Goal: Information Seeking & Learning: Check status

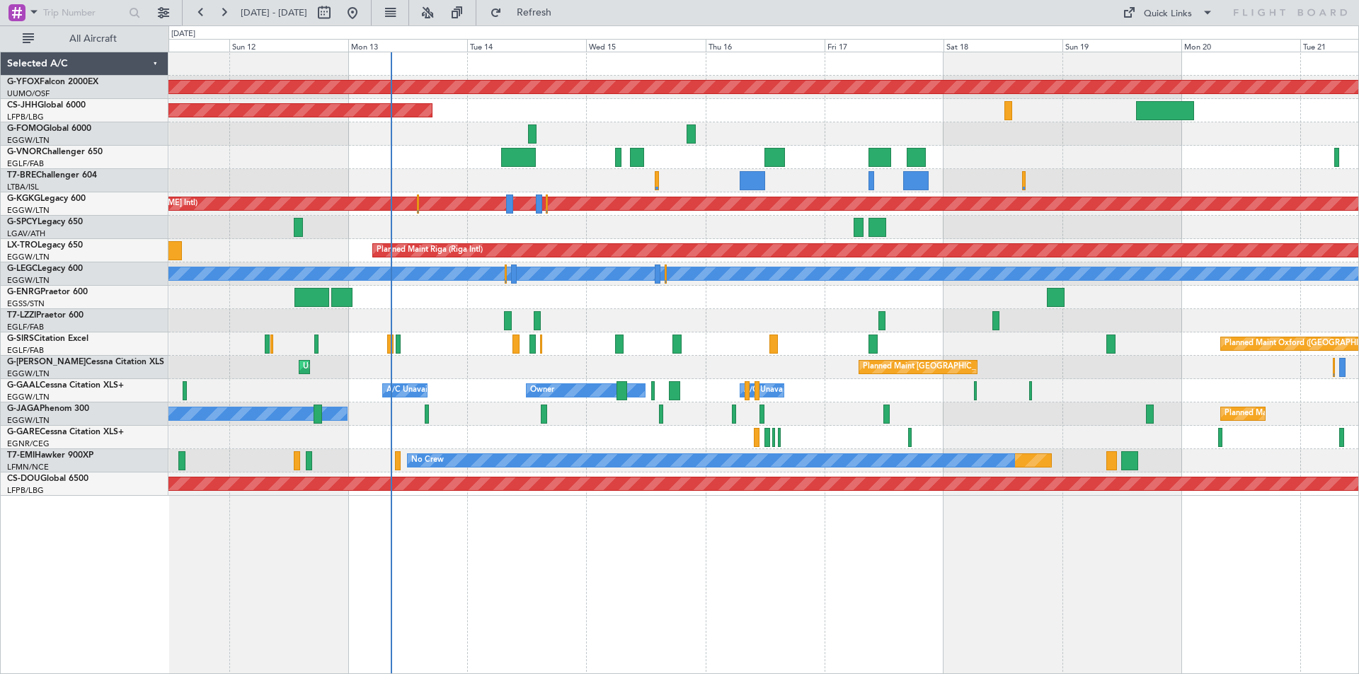
click at [846, 237] on div "AOG Maint Ostafyevo Planned Maint [GEOGRAPHIC_DATA] ([GEOGRAPHIC_DATA]) Planned…" at bounding box center [763, 274] width 1190 height 444
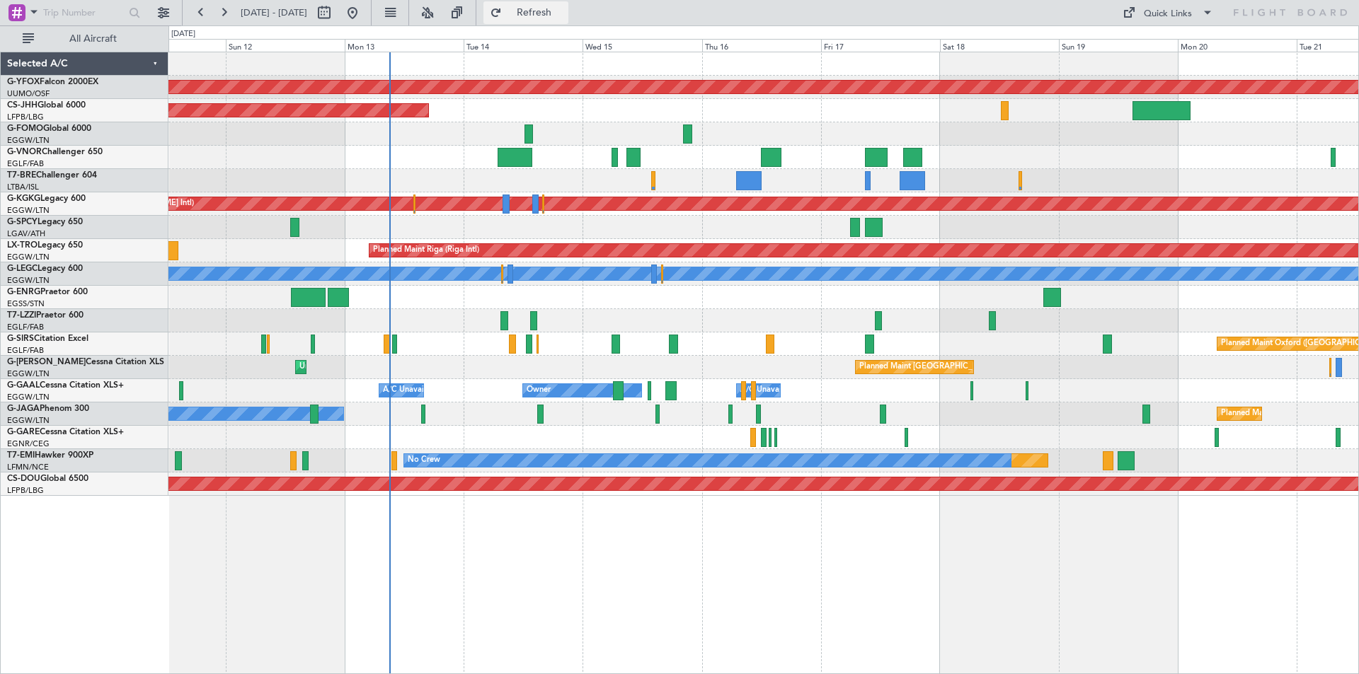
click at [564, 15] on span "Refresh" at bounding box center [534, 13] width 59 height 10
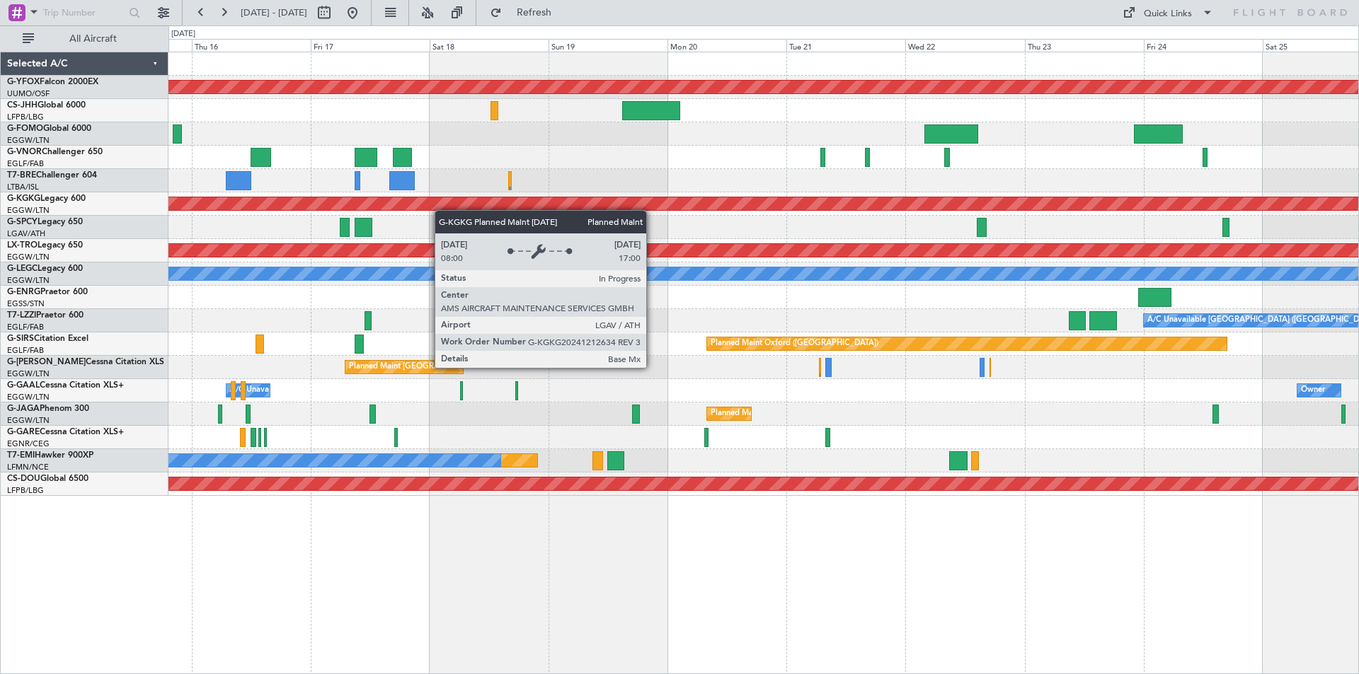
click at [228, 189] on div "AOG Maint Ostafyevo Planned Maint [GEOGRAPHIC_DATA] ([GEOGRAPHIC_DATA]) Planned…" at bounding box center [763, 274] width 1190 height 444
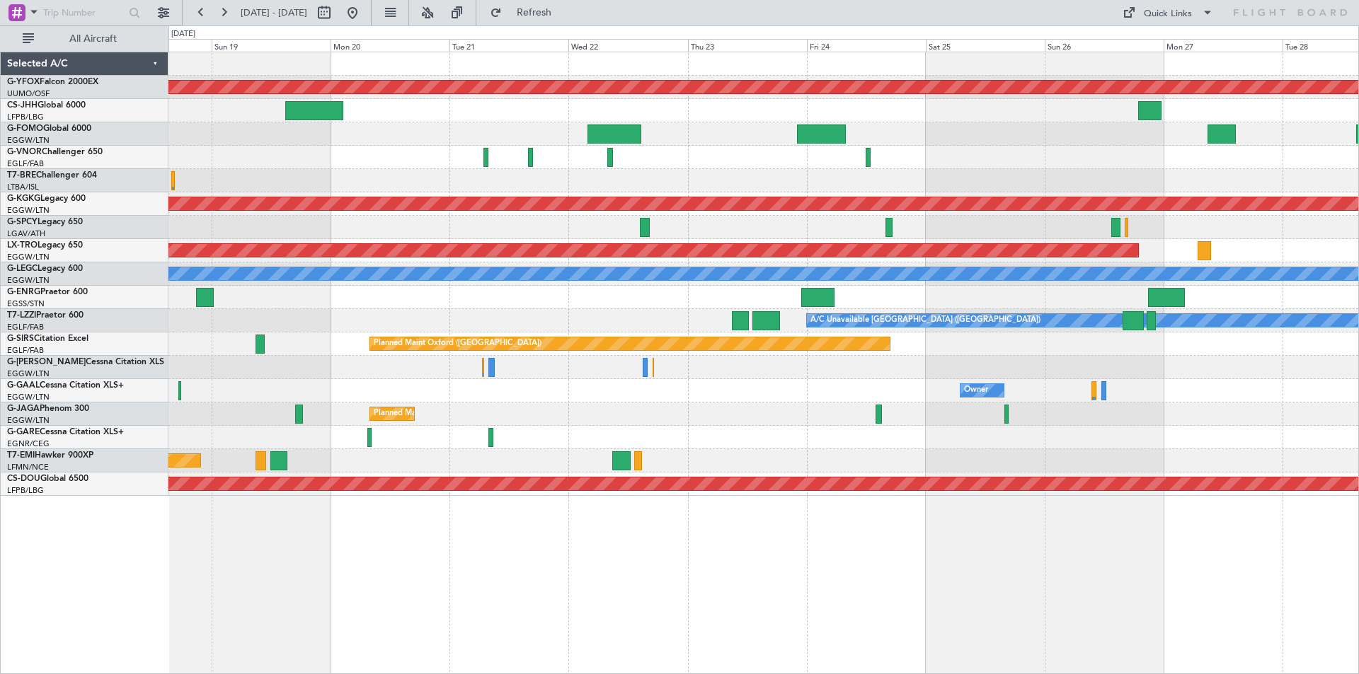
click at [745, 236] on div at bounding box center [763, 227] width 1190 height 23
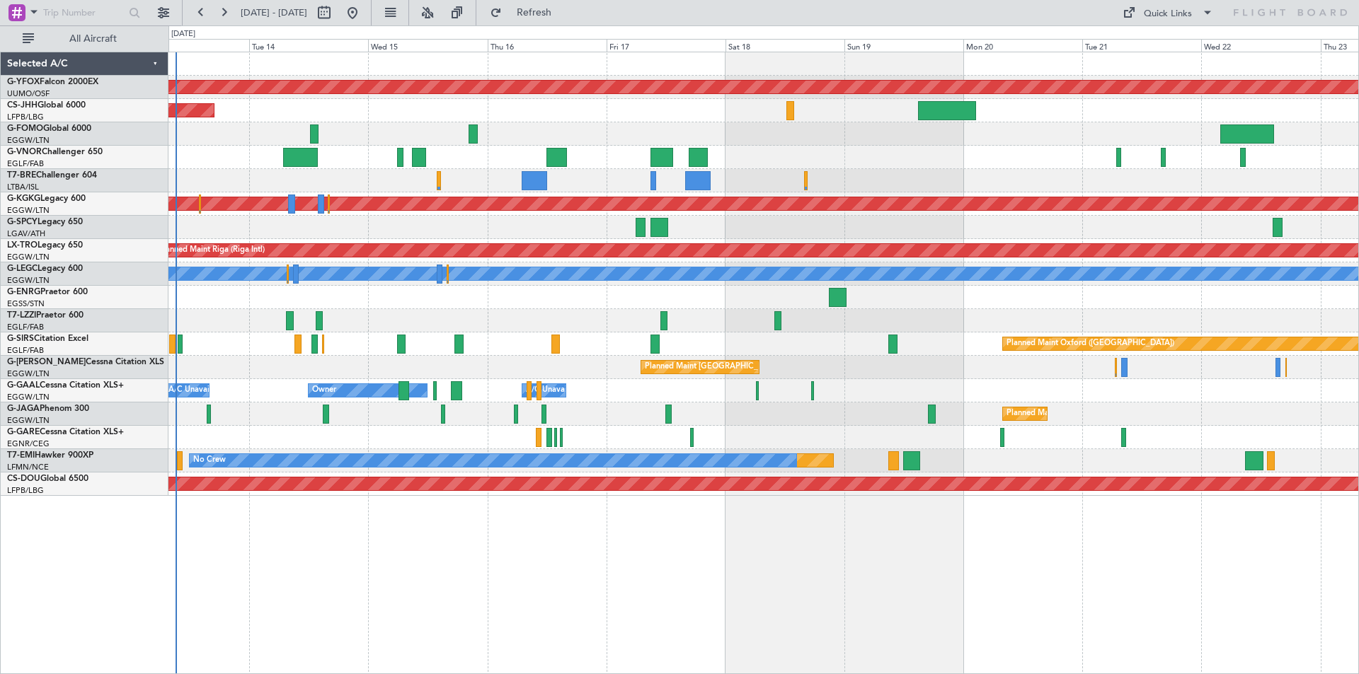
click at [1212, 334] on div "Planned Maint Oxford ([GEOGRAPHIC_DATA])" at bounding box center [763, 344] width 1190 height 23
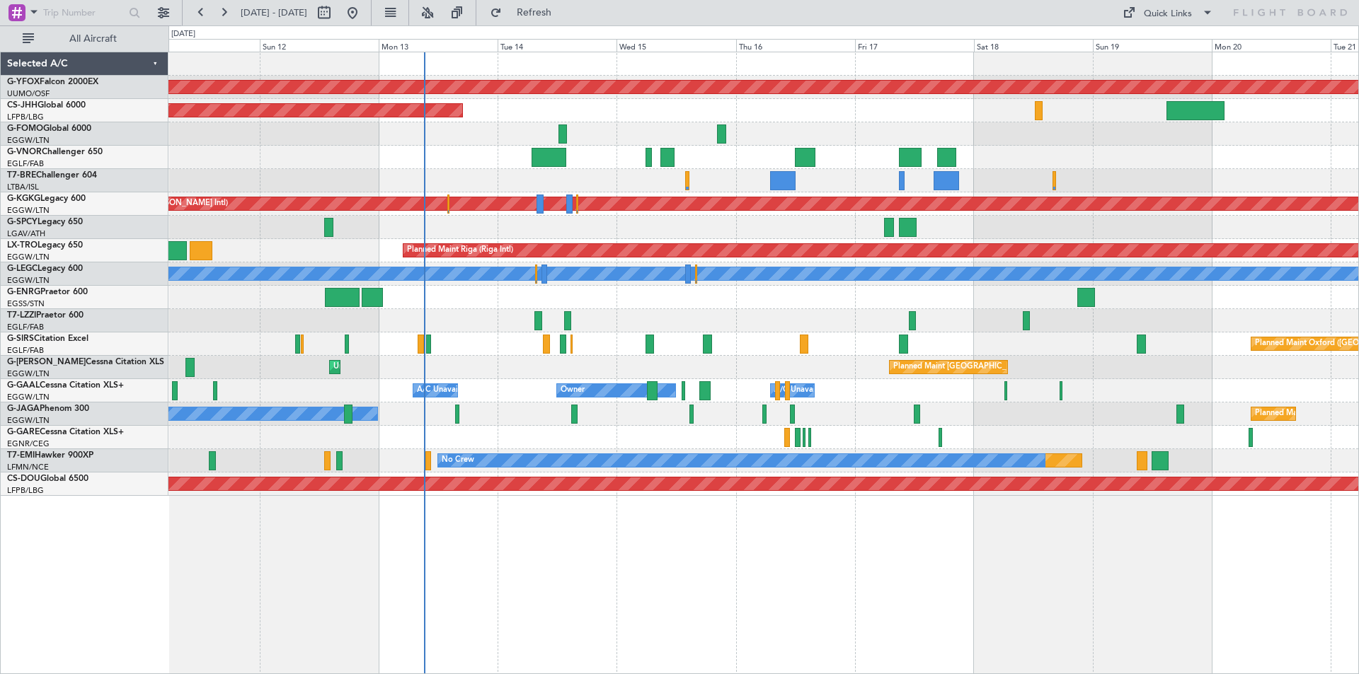
click at [520, 339] on div "Planned Maint Oxford ([GEOGRAPHIC_DATA]) A/C Unavailable" at bounding box center [763, 344] width 1190 height 23
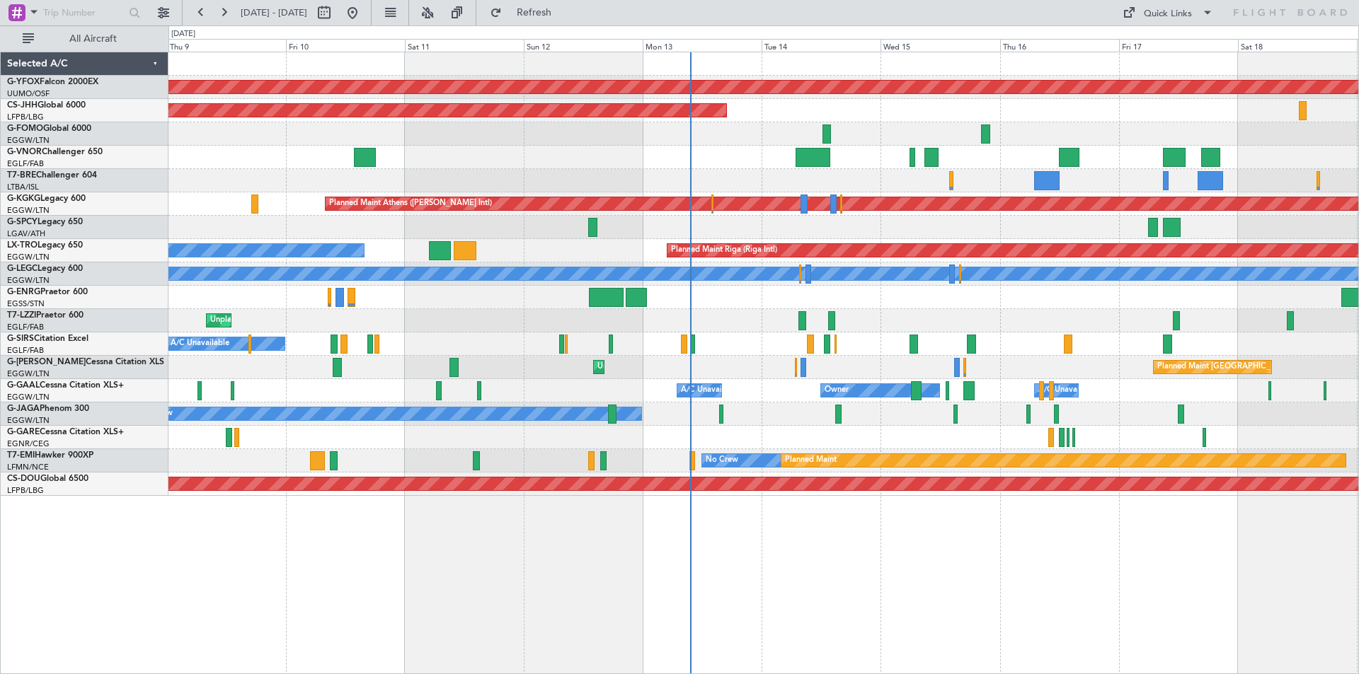
click at [1192, 290] on div at bounding box center [763, 297] width 1190 height 23
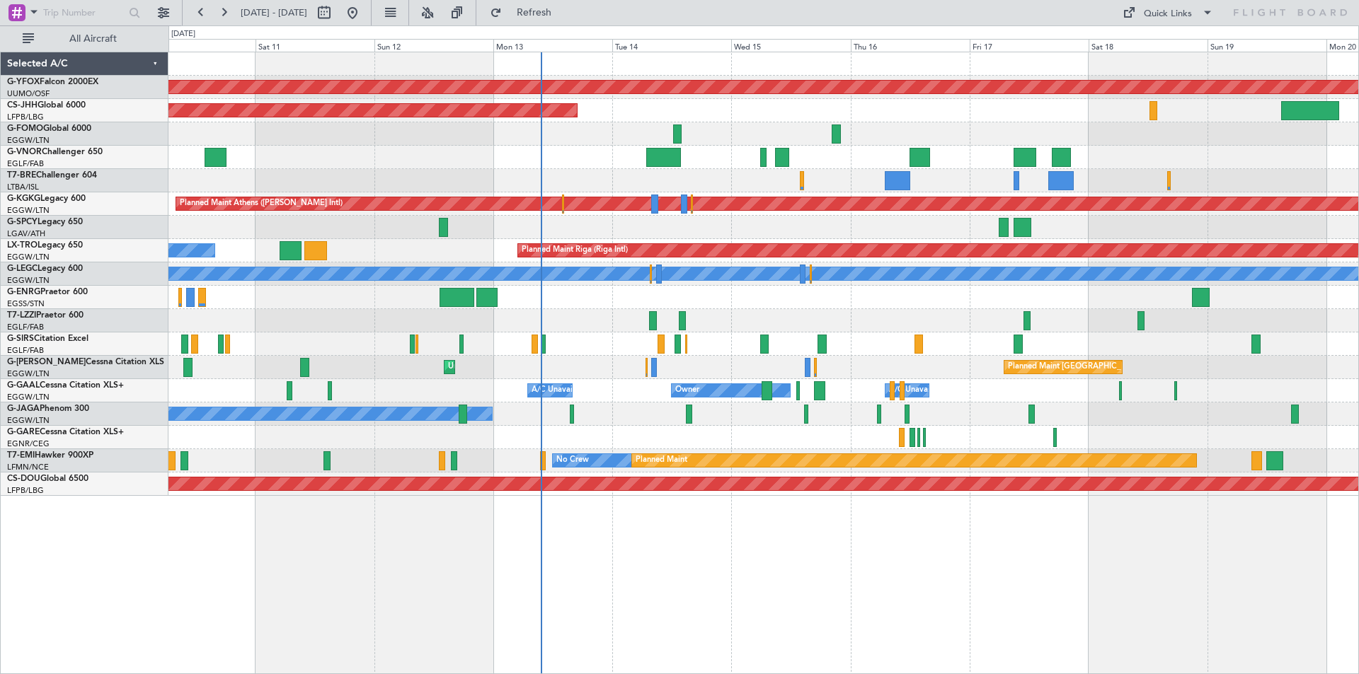
click at [950, 240] on div "AOG Maint Ostafyevo Planned Maint [GEOGRAPHIC_DATA] ([GEOGRAPHIC_DATA]) Planned…" at bounding box center [763, 274] width 1190 height 444
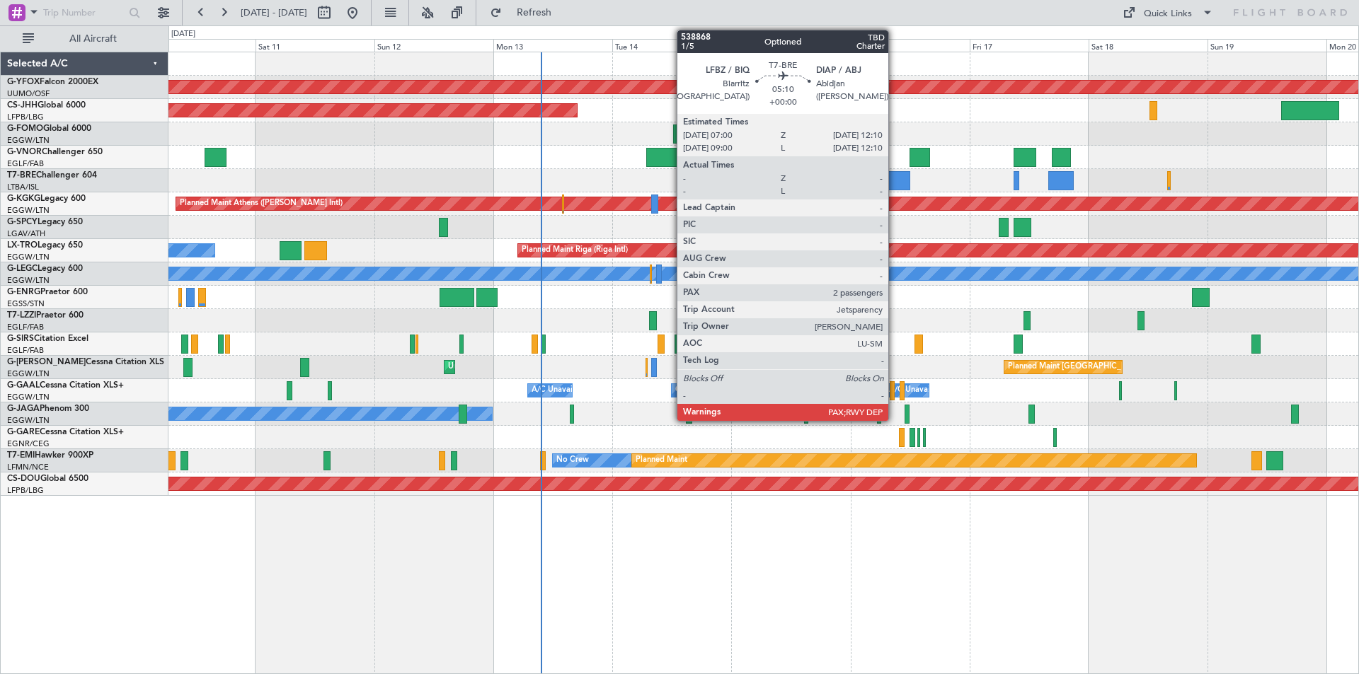
click at [895, 176] on div at bounding box center [898, 180] width 26 height 19
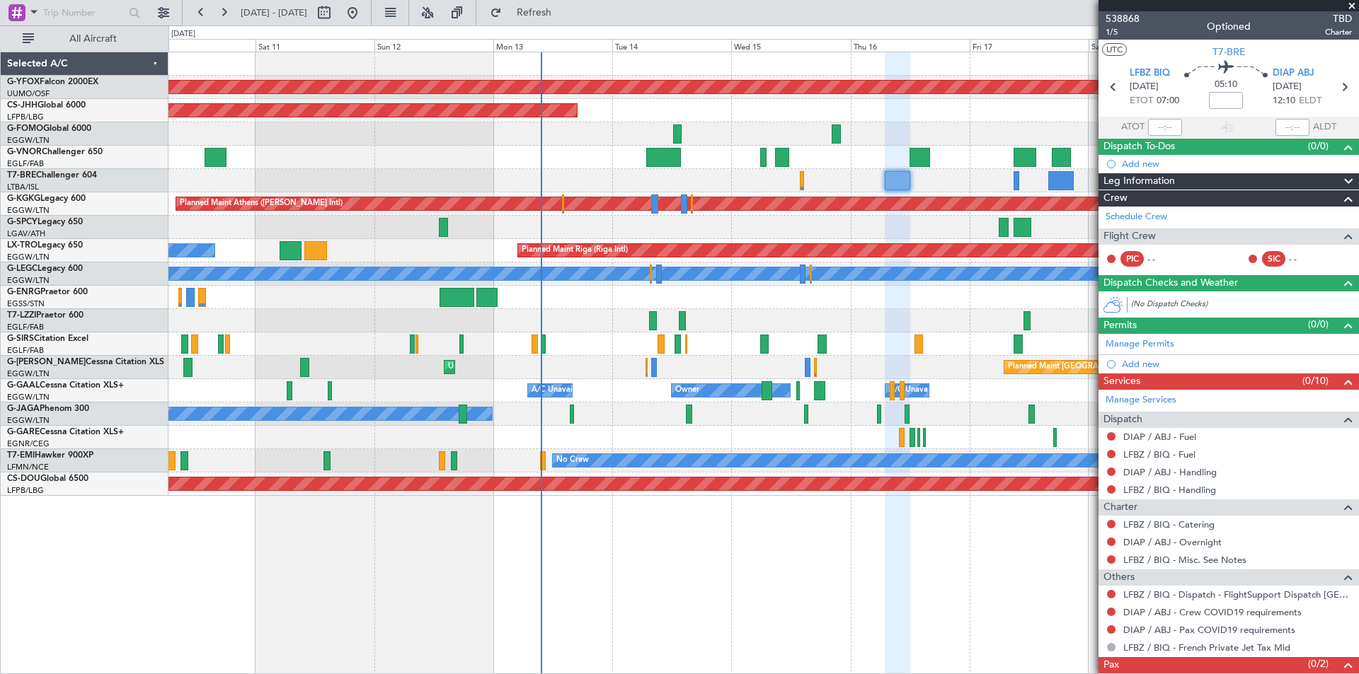
click at [1348, 5] on span at bounding box center [1352, 6] width 14 height 13
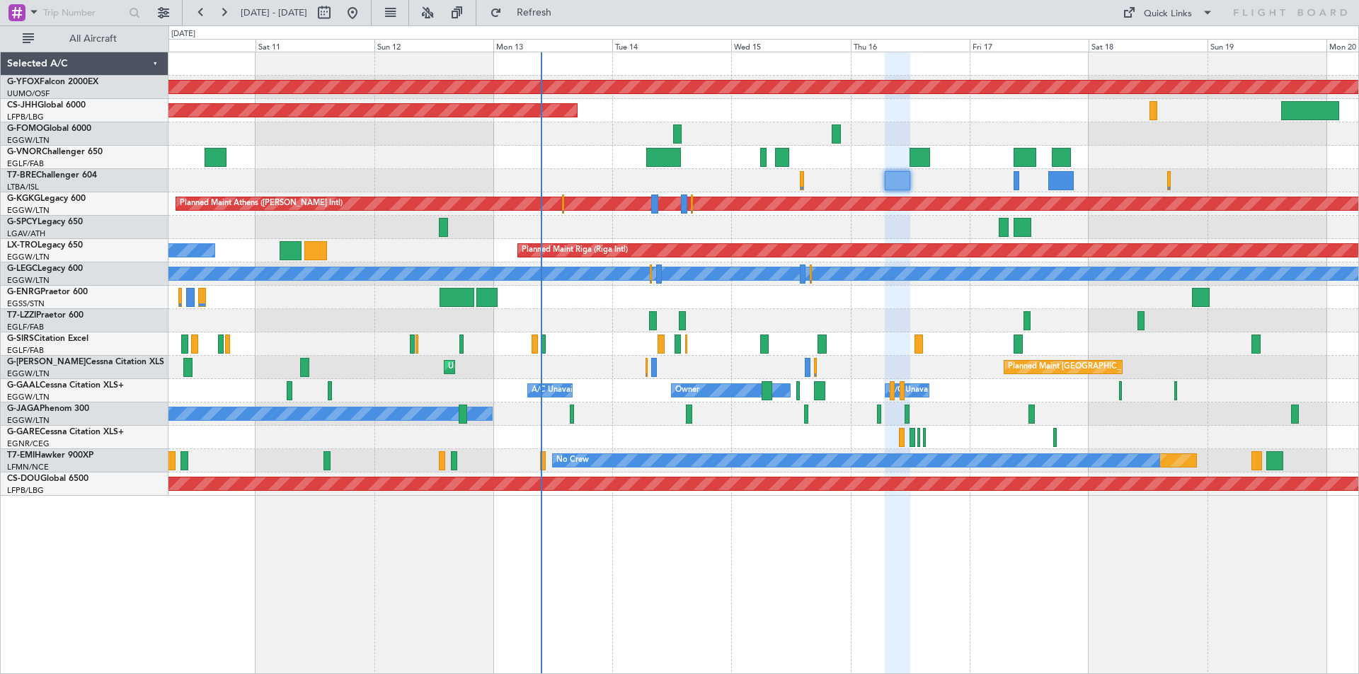
type input "0"
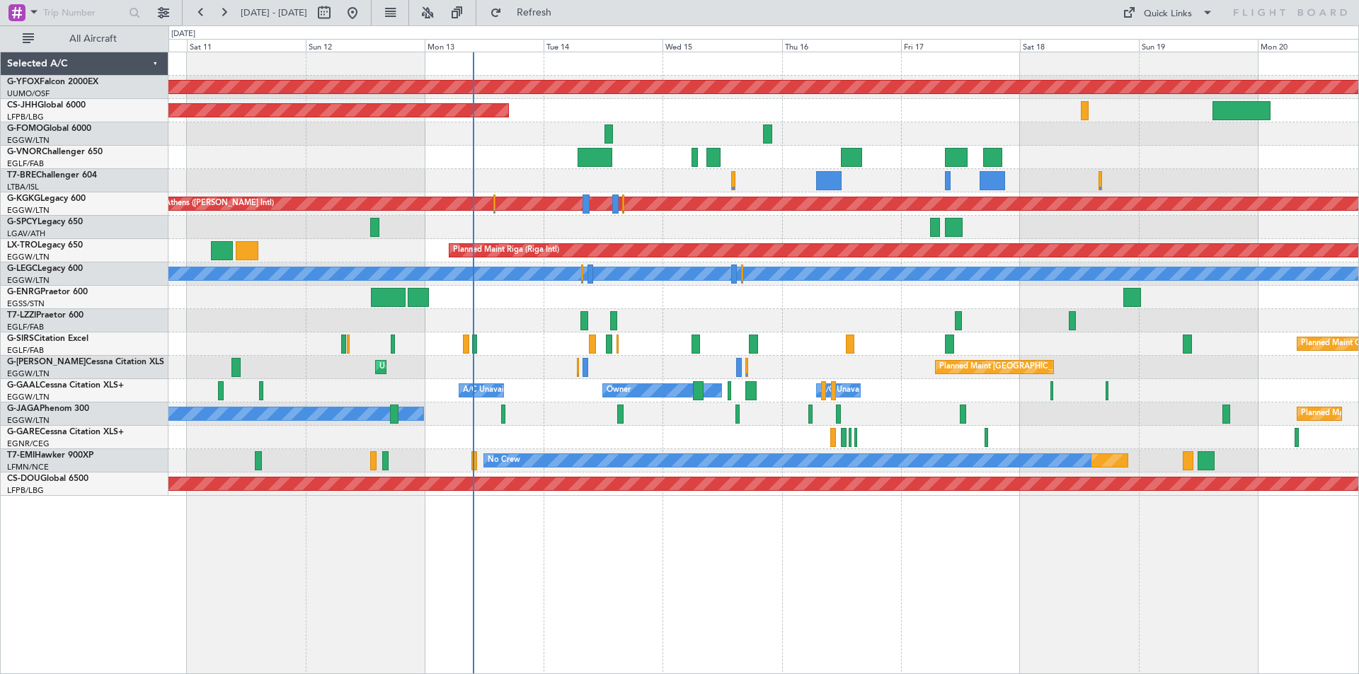
click at [681, 344] on div "Planned Maint Oxford ([GEOGRAPHIC_DATA]) A/C Unavailable" at bounding box center [763, 344] width 1190 height 23
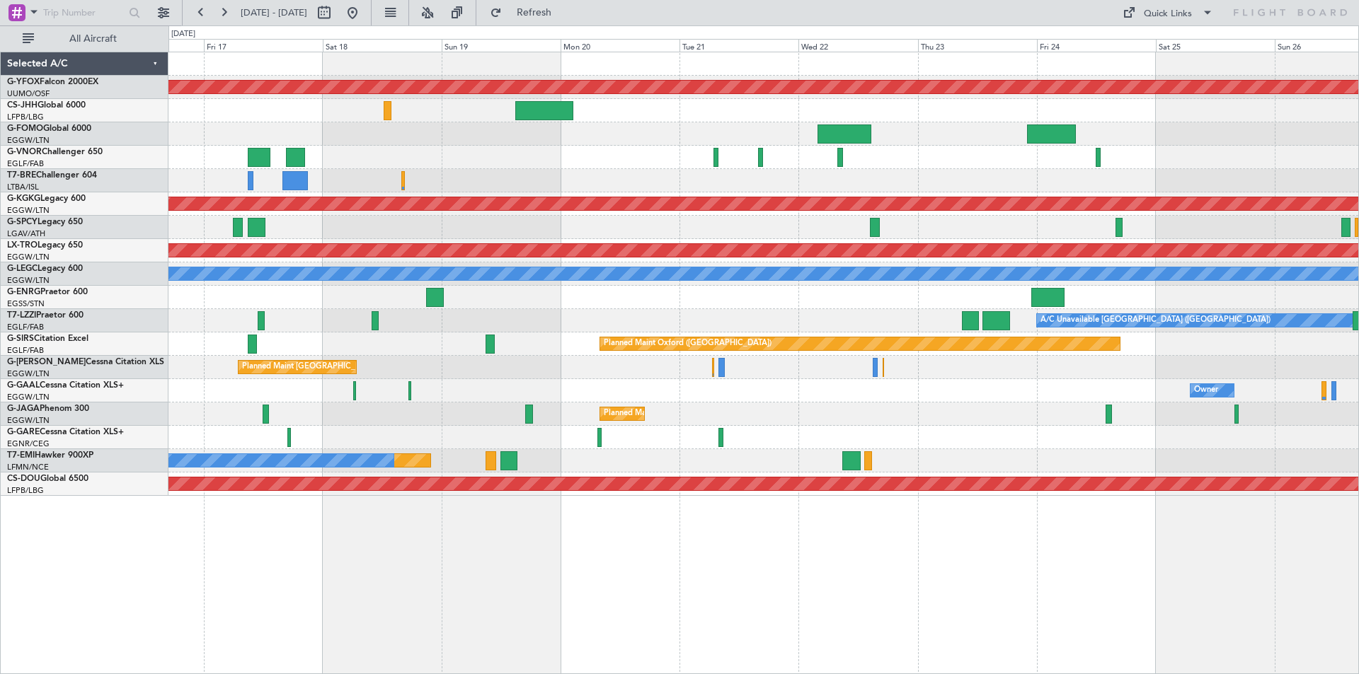
click at [231, 289] on div at bounding box center [763, 297] width 1190 height 23
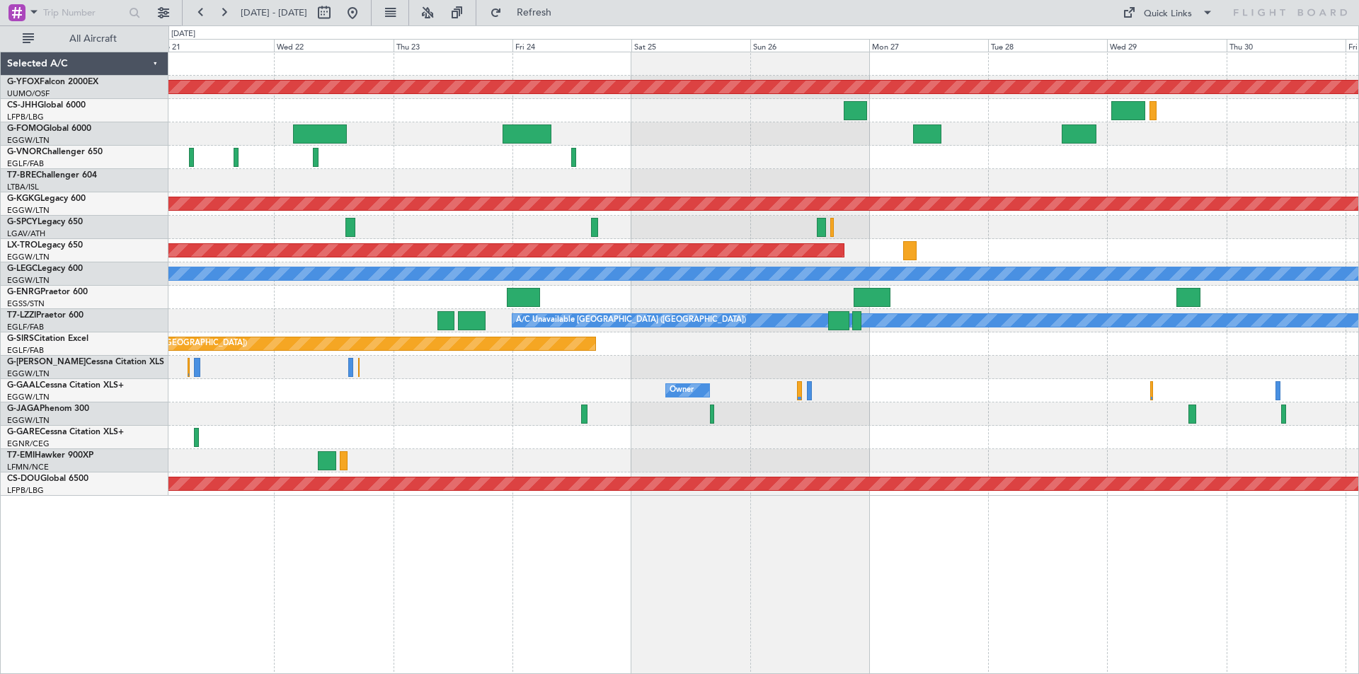
click at [688, 379] on div at bounding box center [763, 367] width 1190 height 23
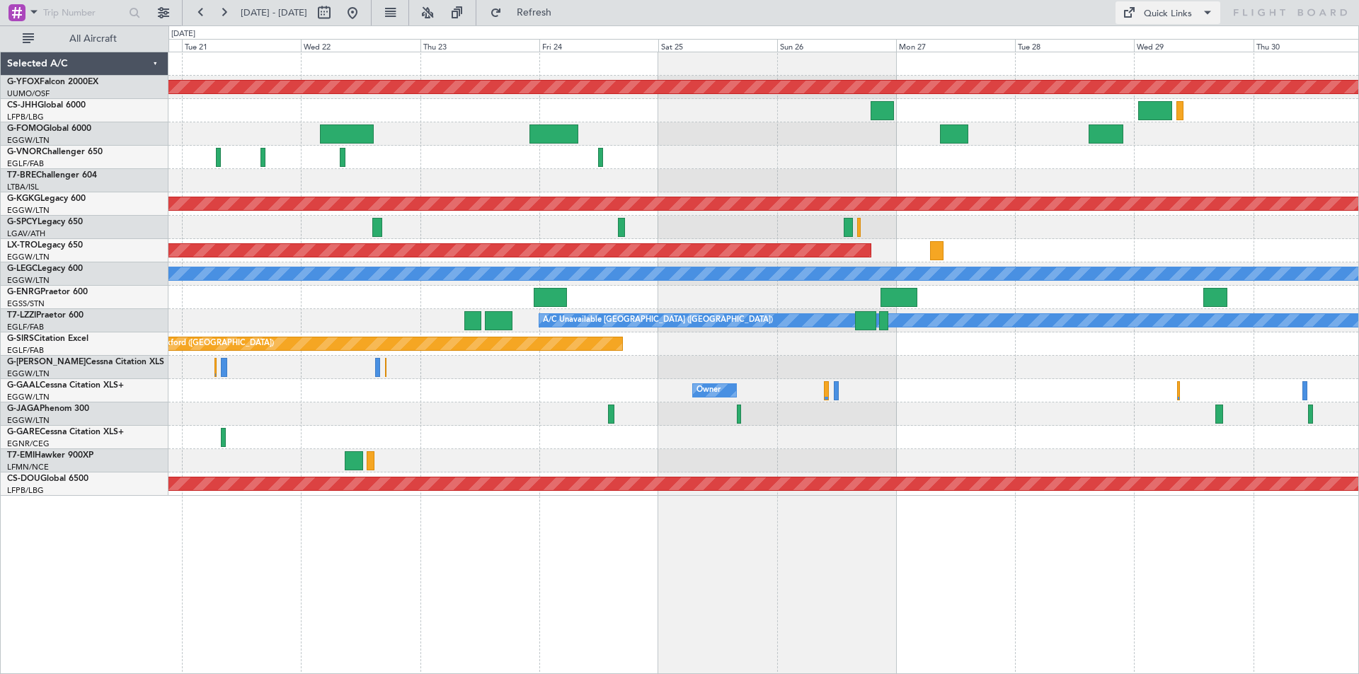
click at [1159, 15] on div "Quick Links" at bounding box center [1168, 14] width 48 height 14
click at [1159, 43] on button "Trip Builder" at bounding box center [1168, 47] width 106 height 34
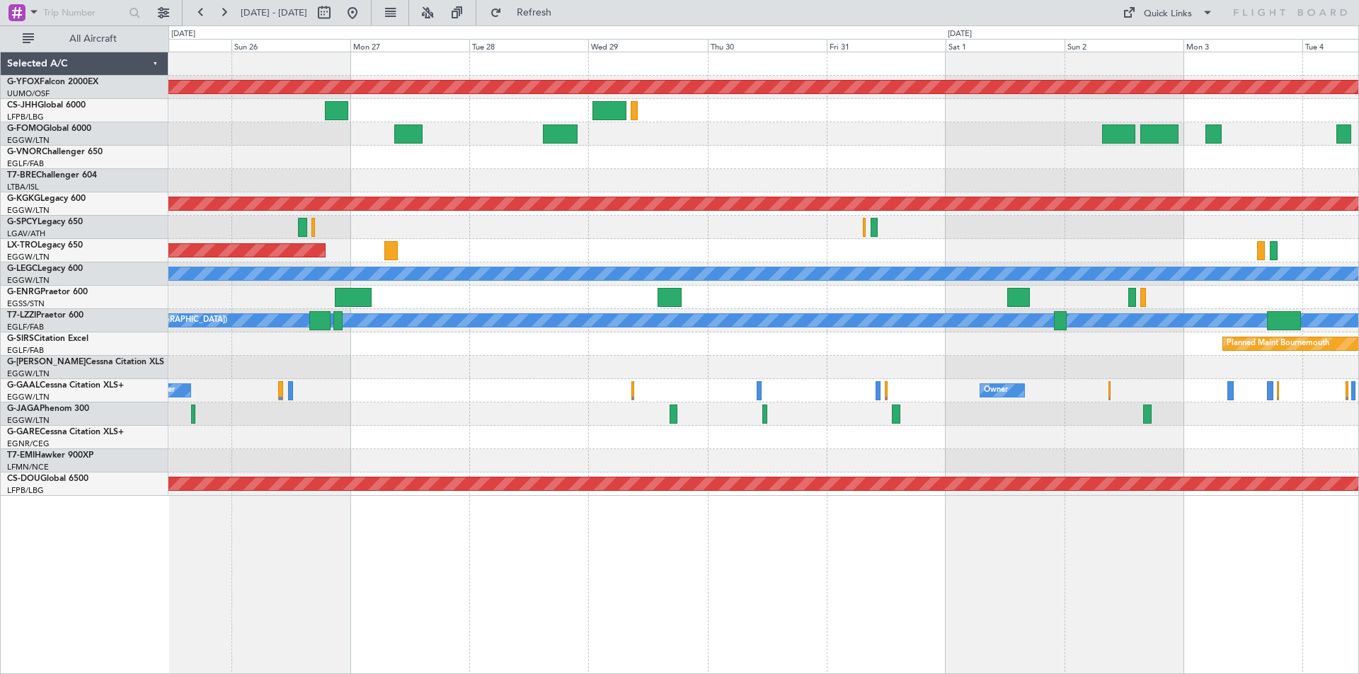
click at [359, 318] on div "AOG Maint Ostafyevo Planned Maint [GEOGRAPHIC_DATA] ([PERSON_NAME] Intl) Planne…" at bounding box center [763, 274] width 1190 height 444
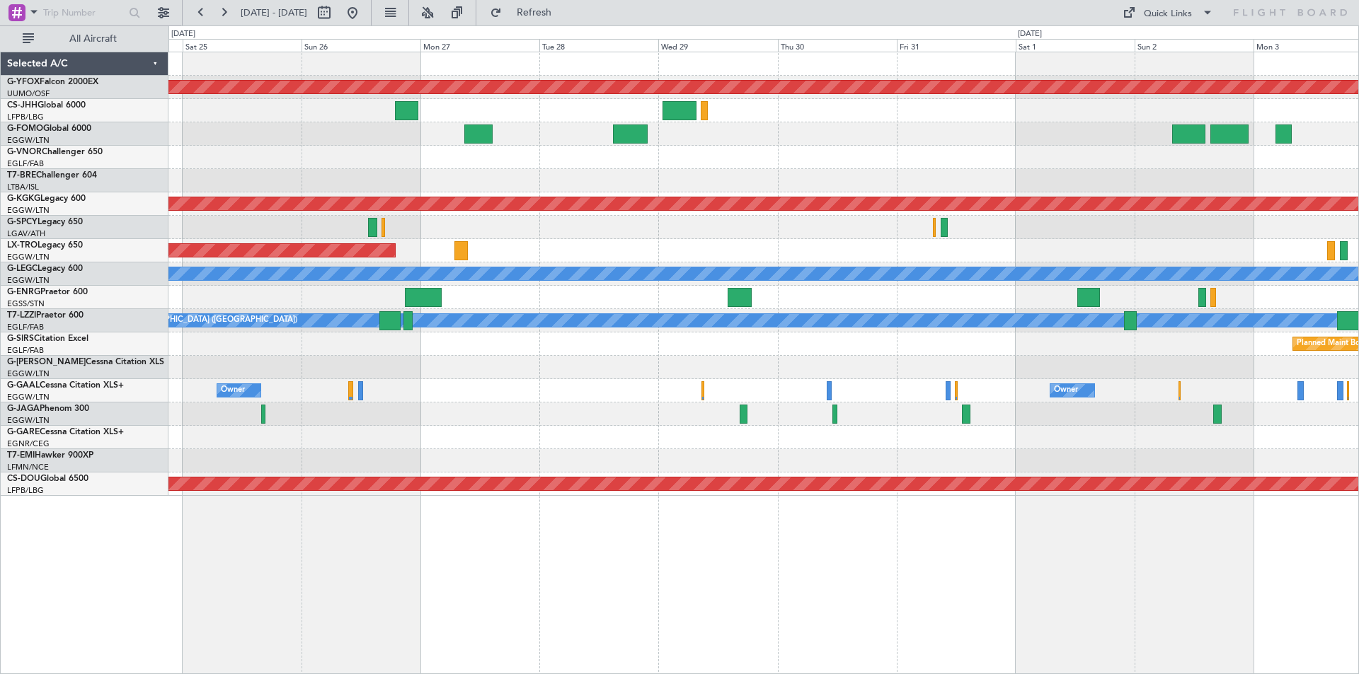
click at [1151, 440] on div "AOG Maint Ostafyevo Planned Maint [GEOGRAPHIC_DATA] ([PERSON_NAME] Intl) Planne…" at bounding box center [763, 274] width 1190 height 444
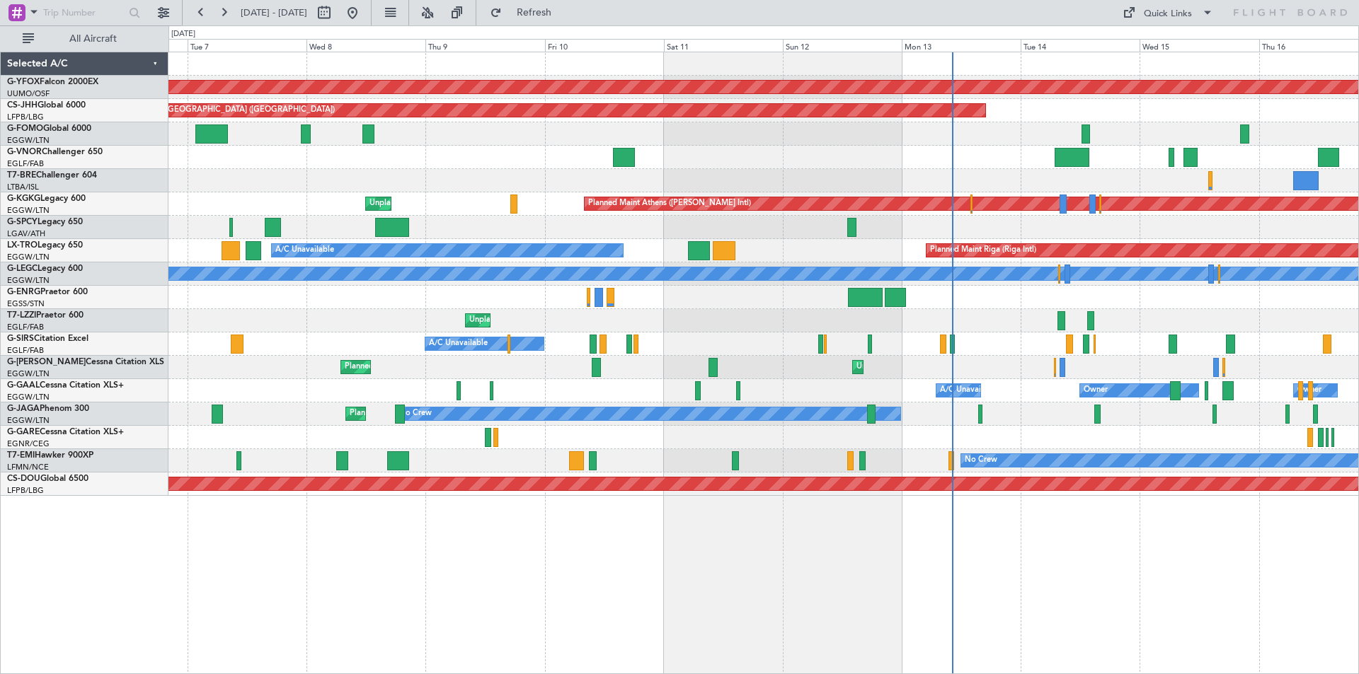
click at [1150, 379] on div "A/C Unavailable Owner Owner A/C Unavailable" at bounding box center [763, 390] width 1190 height 23
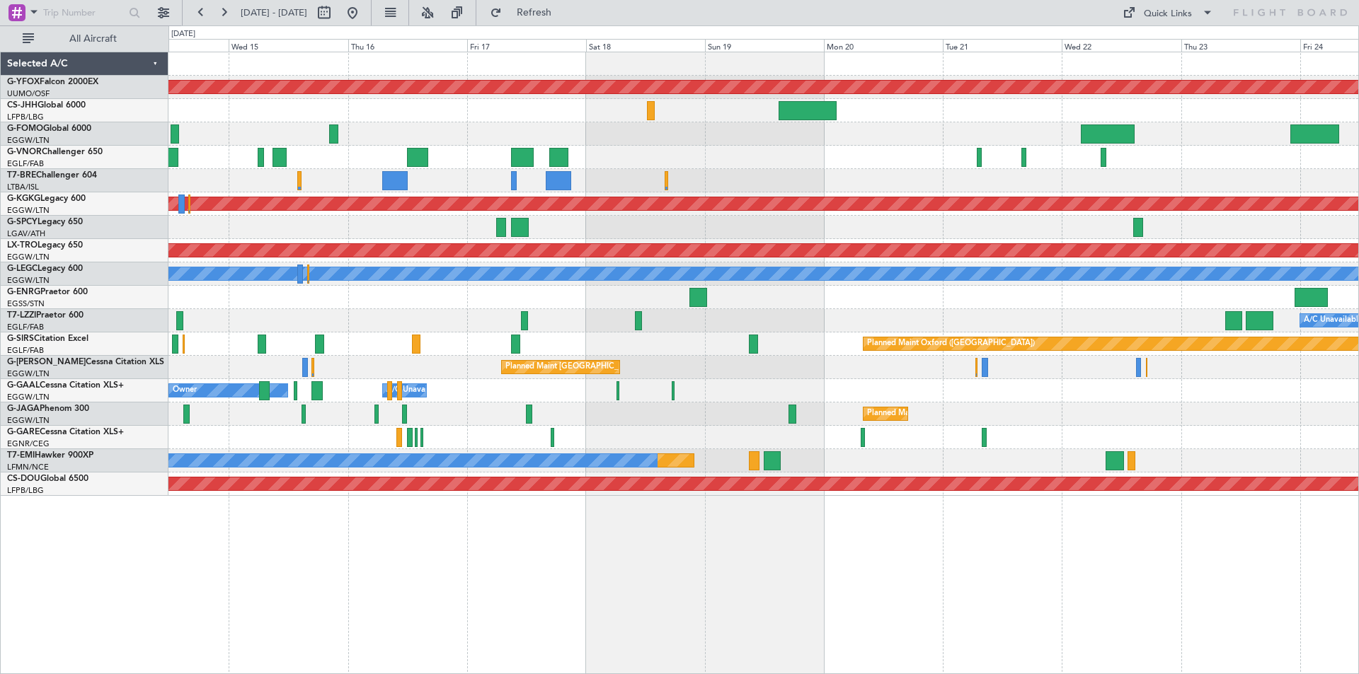
click at [205, 263] on div "AOG Maint Ostafyevo Planned Maint [GEOGRAPHIC_DATA] ([GEOGRAPHIC_DATA]) Planned…" at bounding box center [763, 274] width 1190 height 444
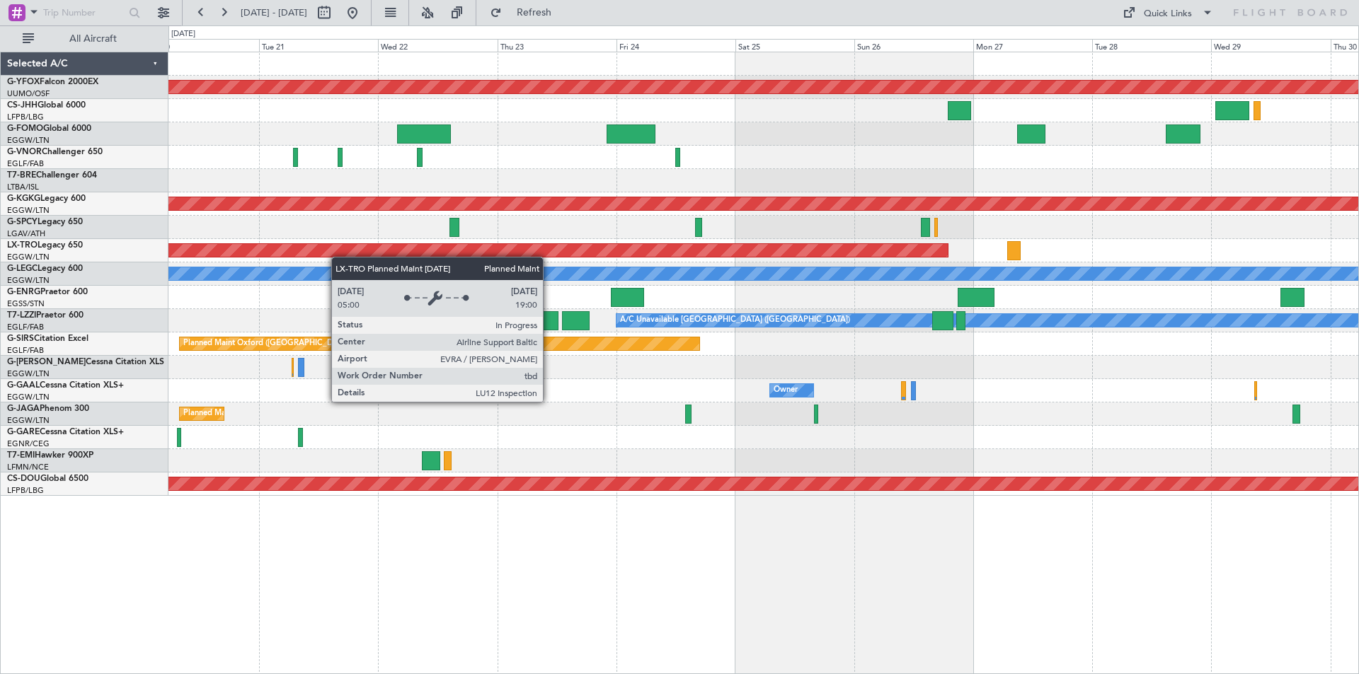
click at [305, 253] on div "Planned Maint Riga (Riga Intl)" at bounding box center [140, 250] width 1616 height 13
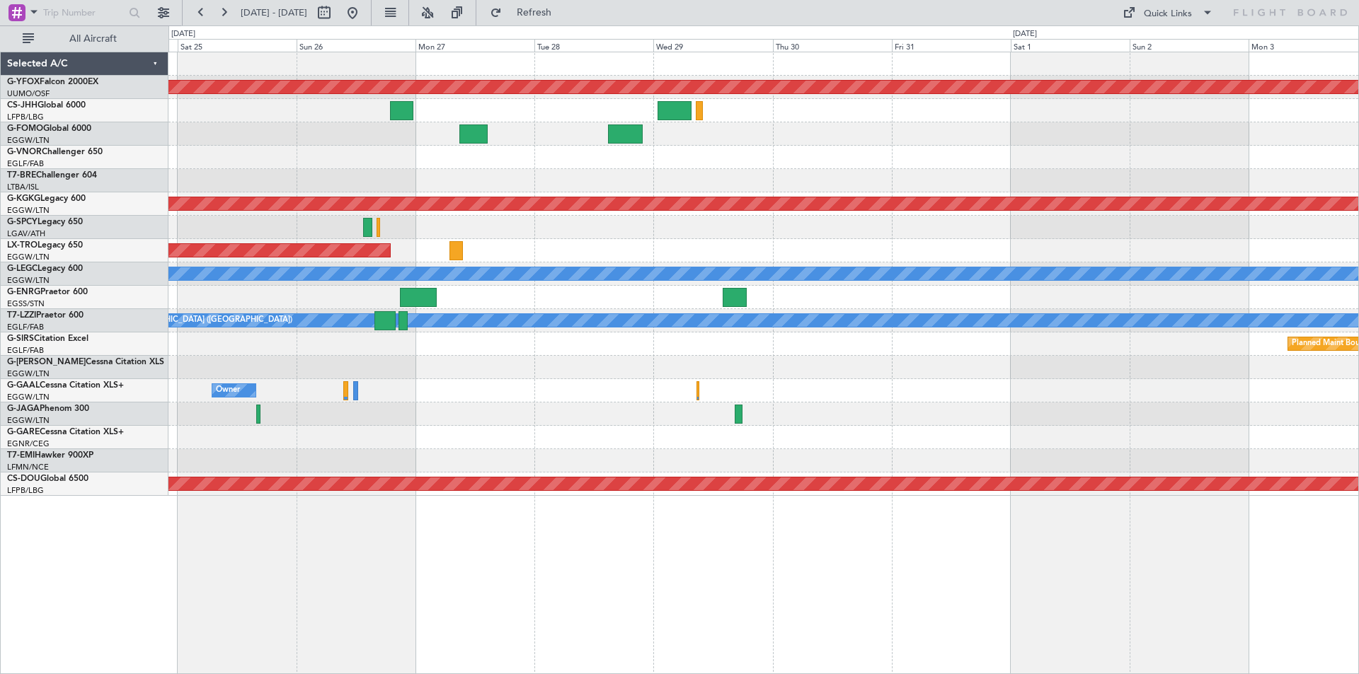
click at [454, 265] on div "AOG Maint Ostafyevo Planned Maint [GEOGRAPHIC_DATA] ([PERSON_NAME] Intl) Planne…" at bounding box center [763, 274] width 1190 height 444
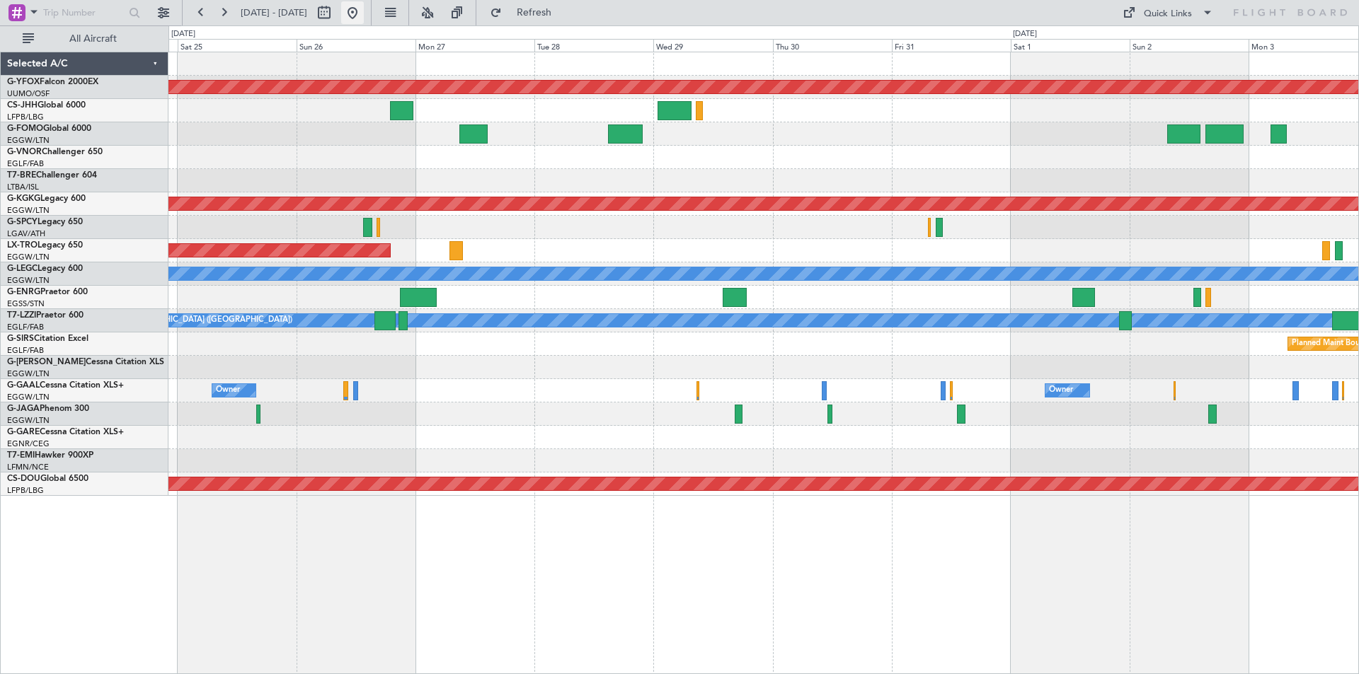
click at [364, 16] on button at bounding box center [352, 12] width 23 height 23
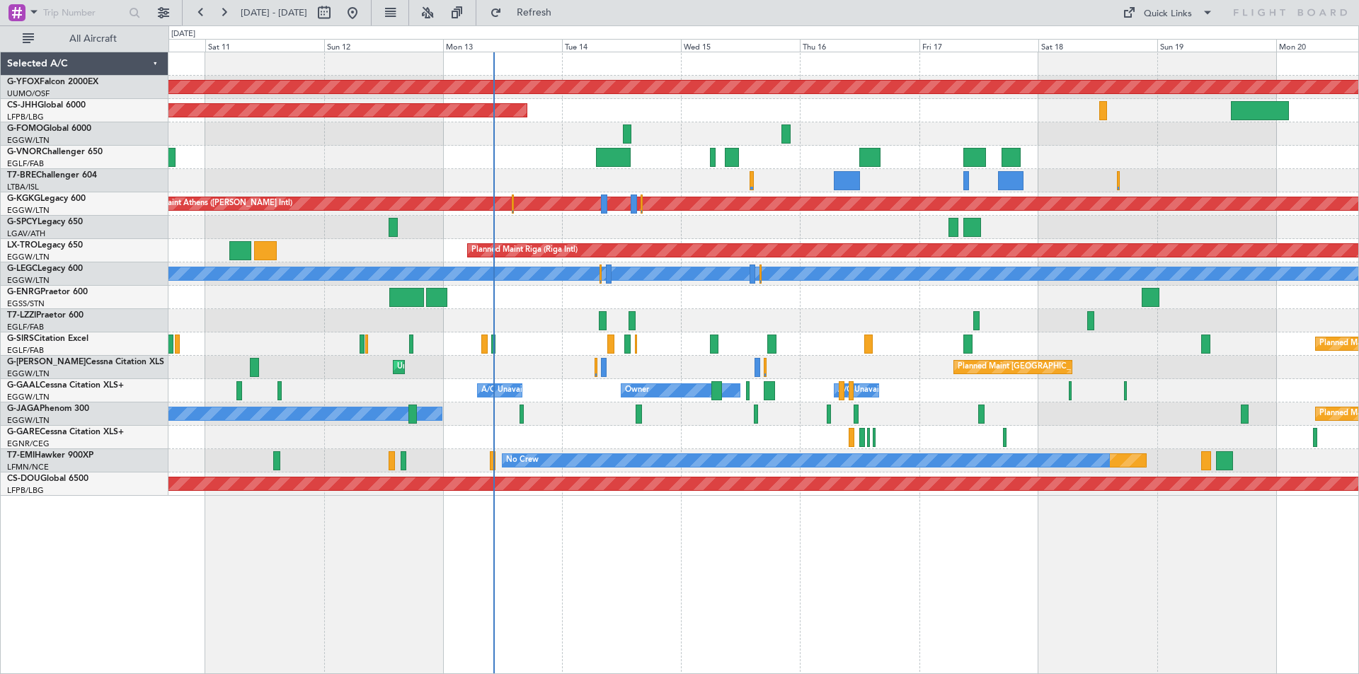
click at [936, 166] on div at bounding box center [763, 157] width 1190 height 23
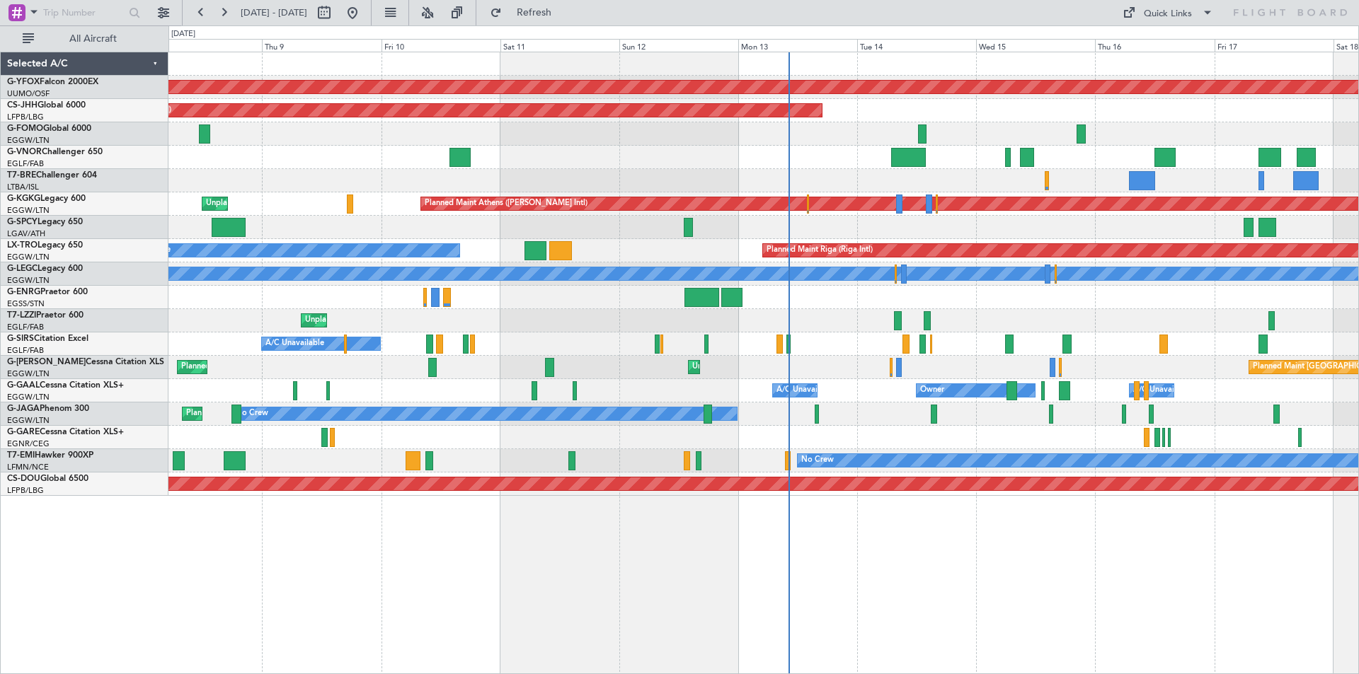
click at [569, 165] on div "AOG Maint Ostafyevo Planned Maint [GEOGRAPHIC_DATA] ([GEOGRAPHIC_DATA]) Planned…" at bounding box center [763, 274] width 1190 height 444
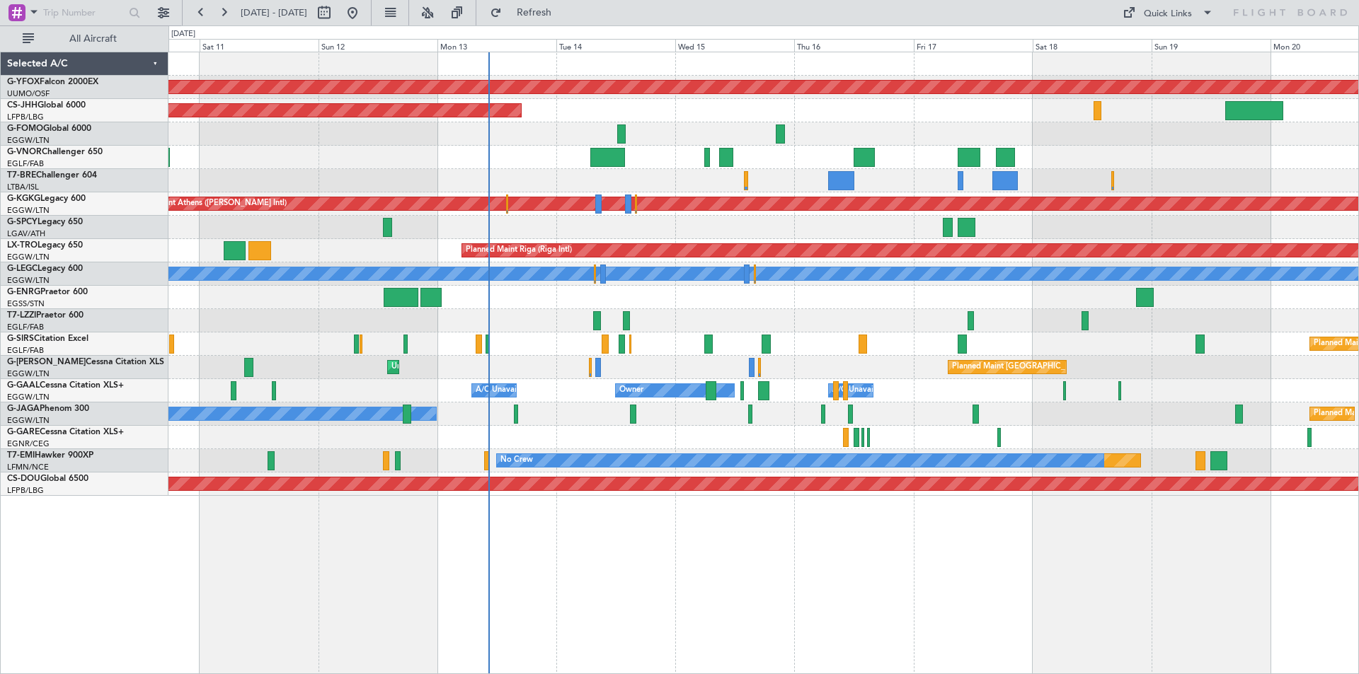
click at [362, 178] on div at bounding box center [763, 180] width 1190 height 23
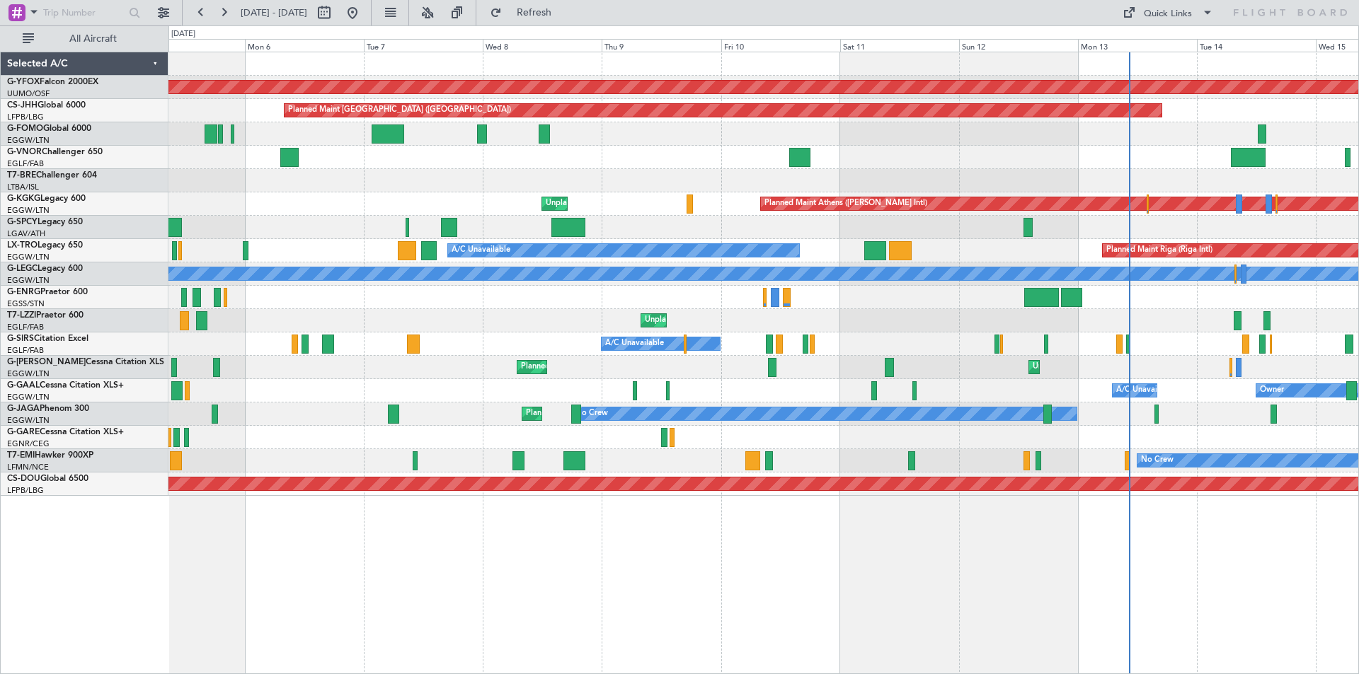
click at [985, 166] on div "AOG Maint Ostafyevo Planned Maint [GEOGRAPHIC_DATA] ([GEOGRAPHIC_DATA]) Planned…" at bounding box center [763, 274] width 1190 height 444
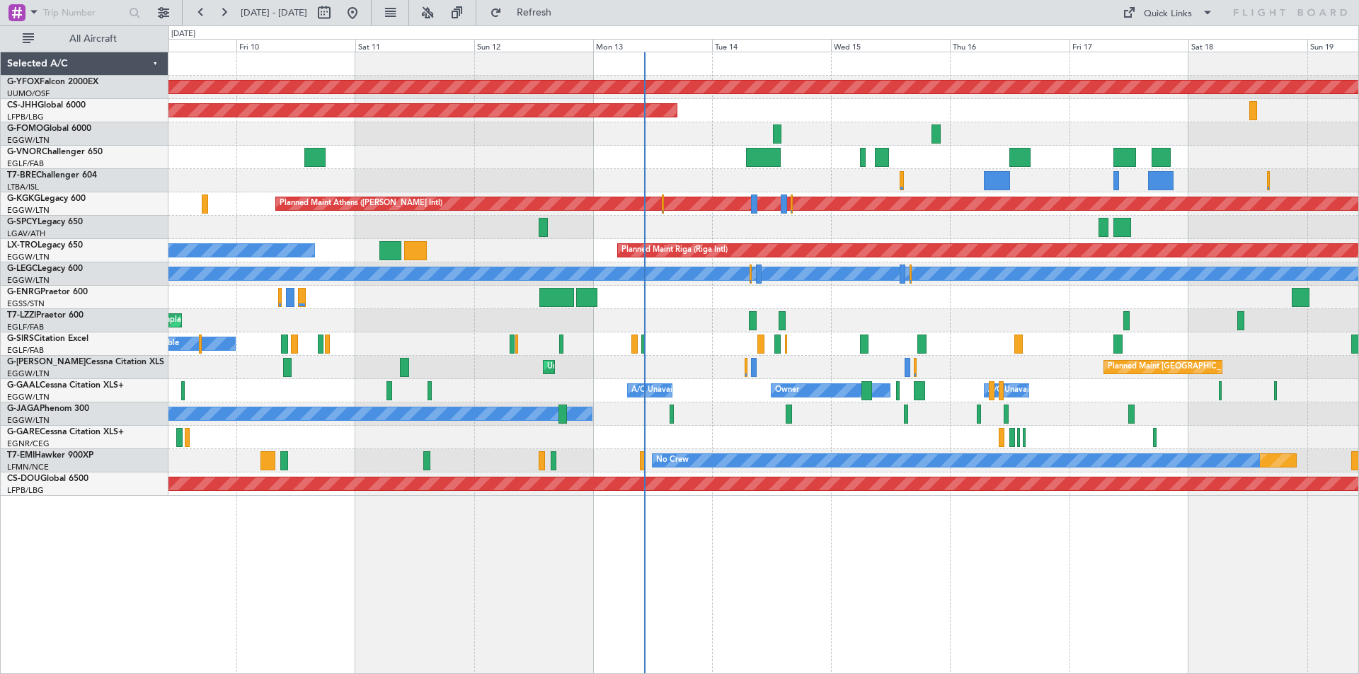
click at [506, 183] on div "AOG Maint Ostafyevo Planned Maint [GEOGRAPHIC_DATA] ([GEOGRAPHIC_DATA]) Planned…" at bounding box center [763, 274] width 1190 height 444
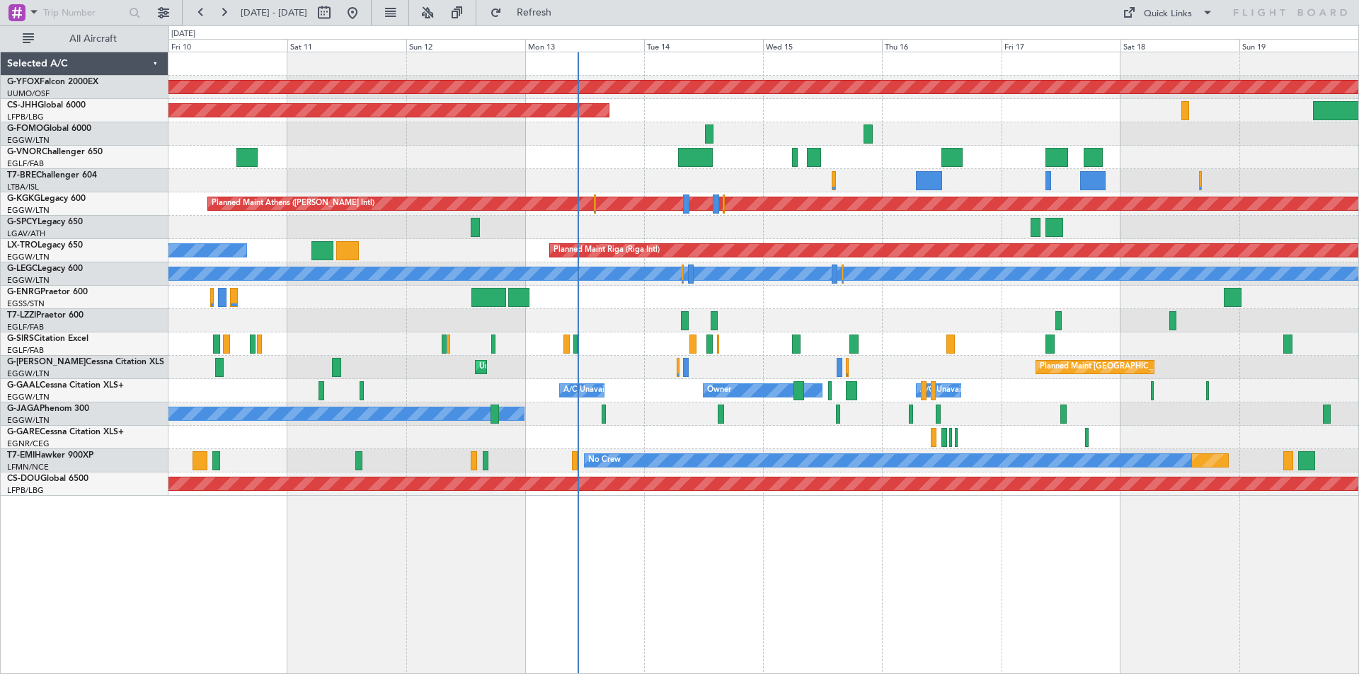
click at [1025, 266] on div "Planned Maint [GEOGRAPHIC_DATA] ([GEOGRAPHIC_DATA]) A/C Unavailable [GEOGRAPHIC…" at bounding box center [763, 274] width 1190 height 23
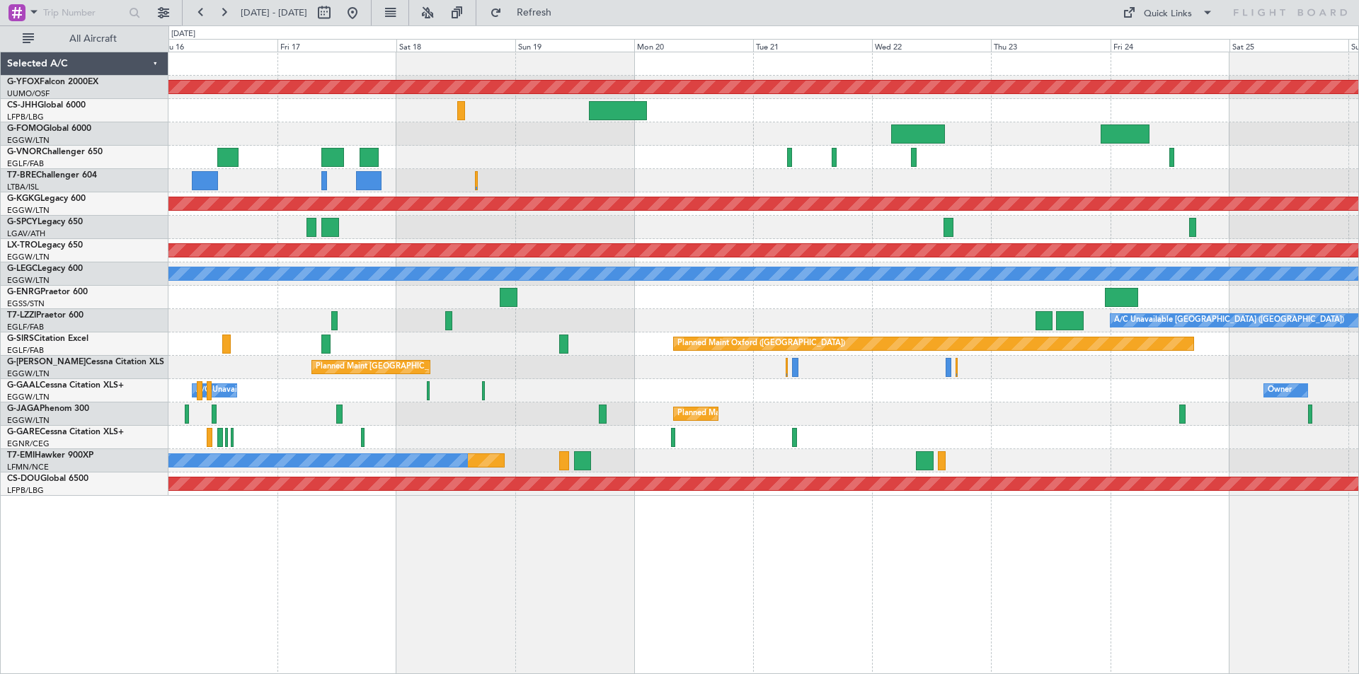
click at [130, 314] on div "AOG Maint Ostafyevo Planned Maint [GEOGRAPHIC_DATA] ([GEOGRAPHIC_DATA]) Planned…" at bounding box center [679, 349] width 1359 height 649
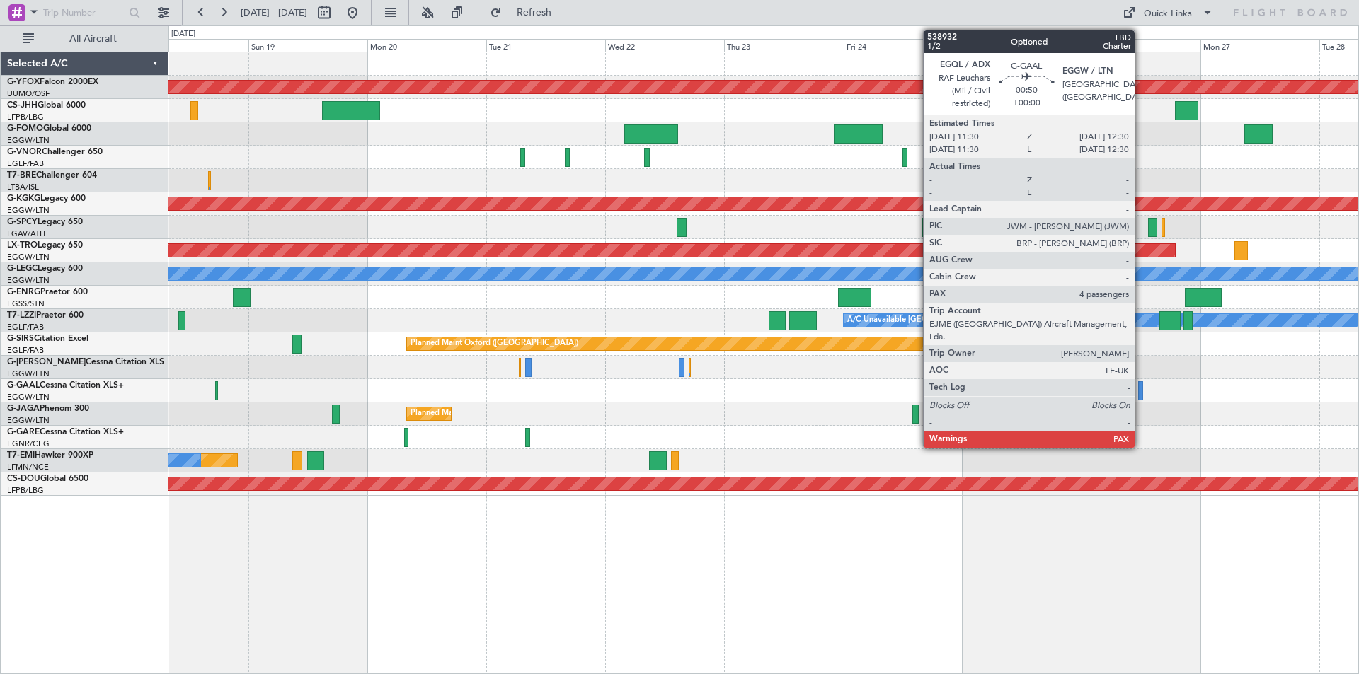
click at [1141, 390] on div at bounding box center [1141, 390] width 6 height 19
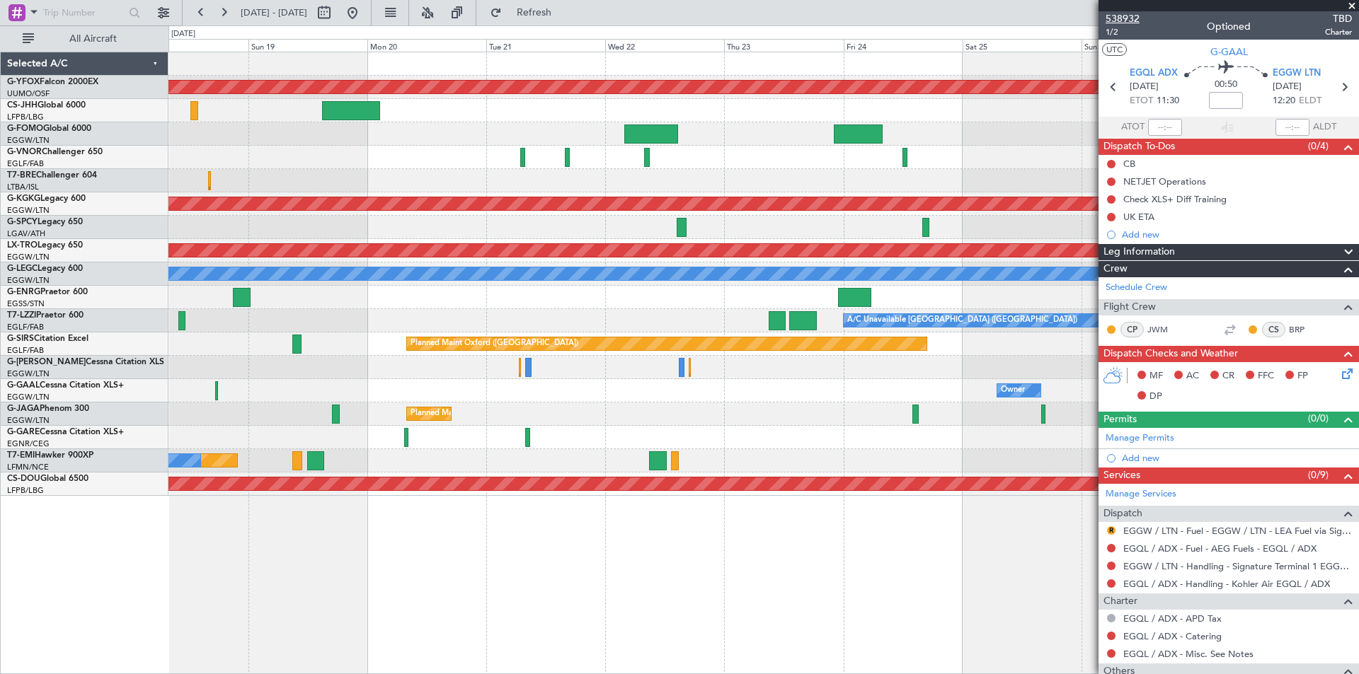
click at [1129, 18] on span "538932" at bounding box center [1122, 18] width 34 height 15
click at [1348, 2] on span at bounding box center [1352, 6] width 14 height 13
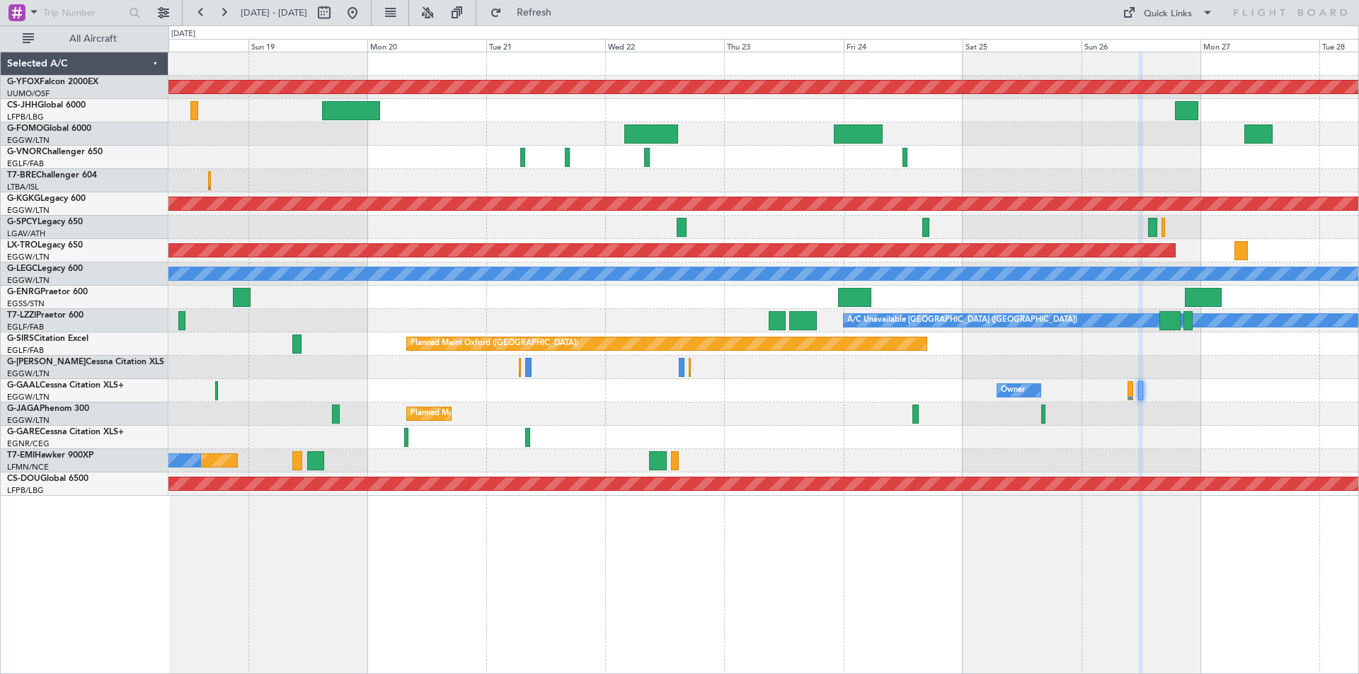
type input "0"
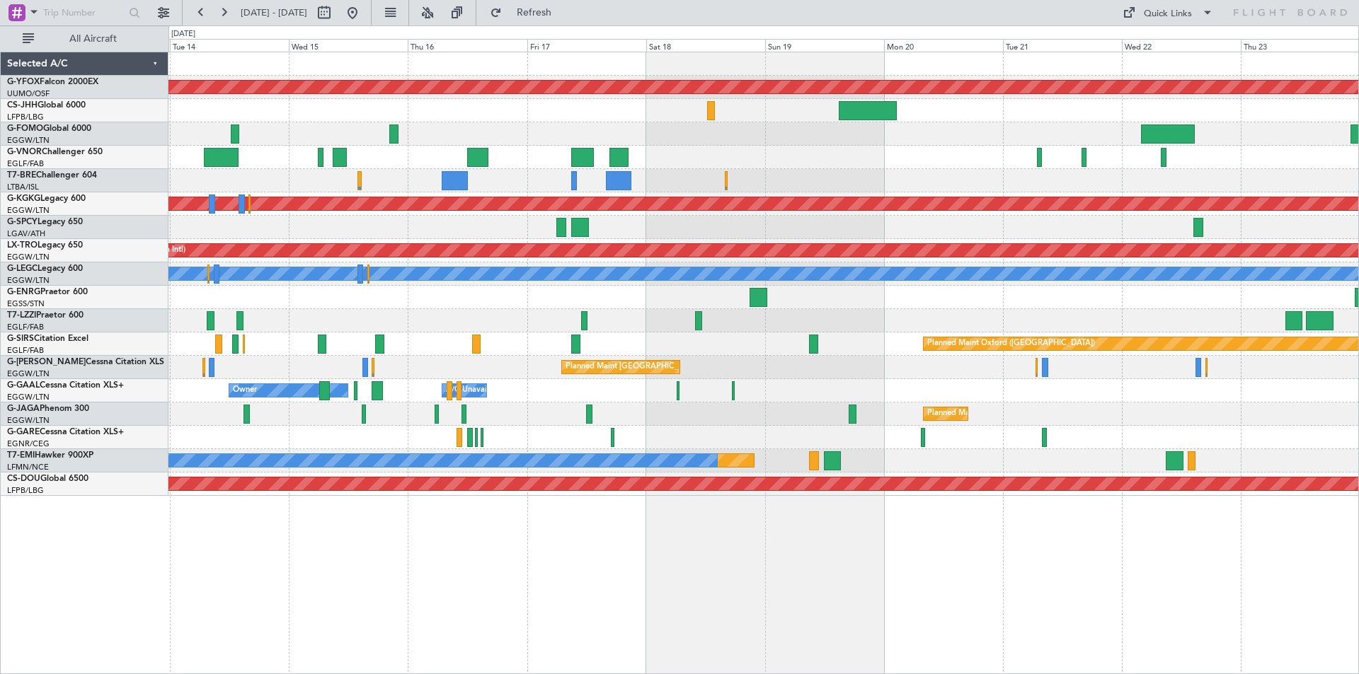
click at [914, 193] on div "AOG Maint Ostafyevo Planned Maint [GEOGRAPHIC_DATA] ([GEOGRAPHIC_DATA]) Planned…" at bounding box center [763, 274] width 1190 height 444
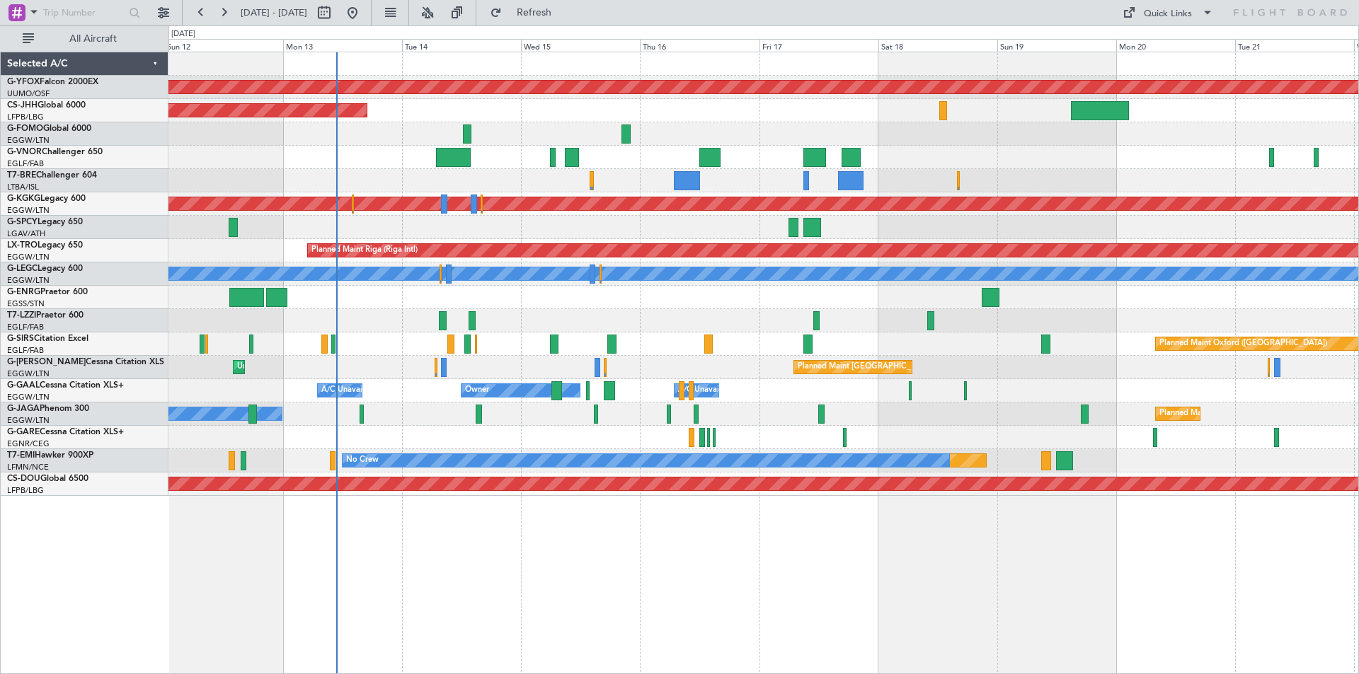
click at [680, 161] on div at bounding box center [763, 157] width 1190 height 23
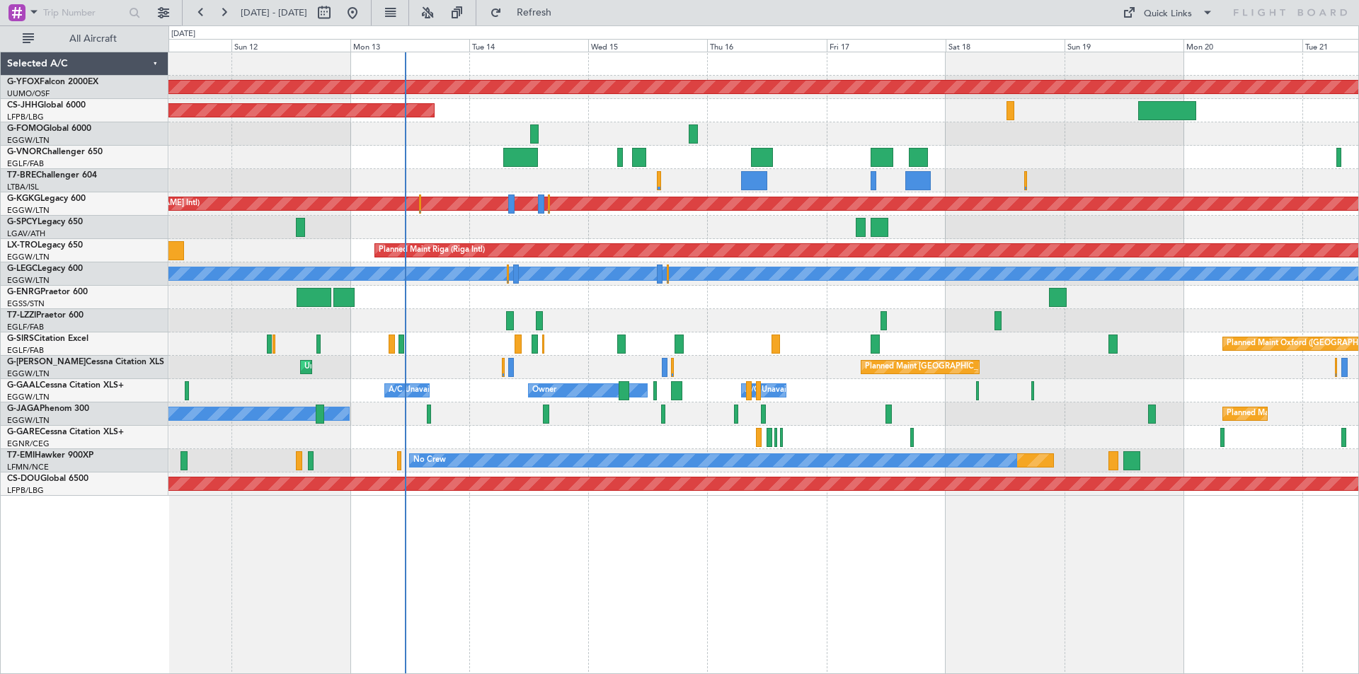
click at [565, 298] on div at bounding box center [763, 297] width 1190 height 23
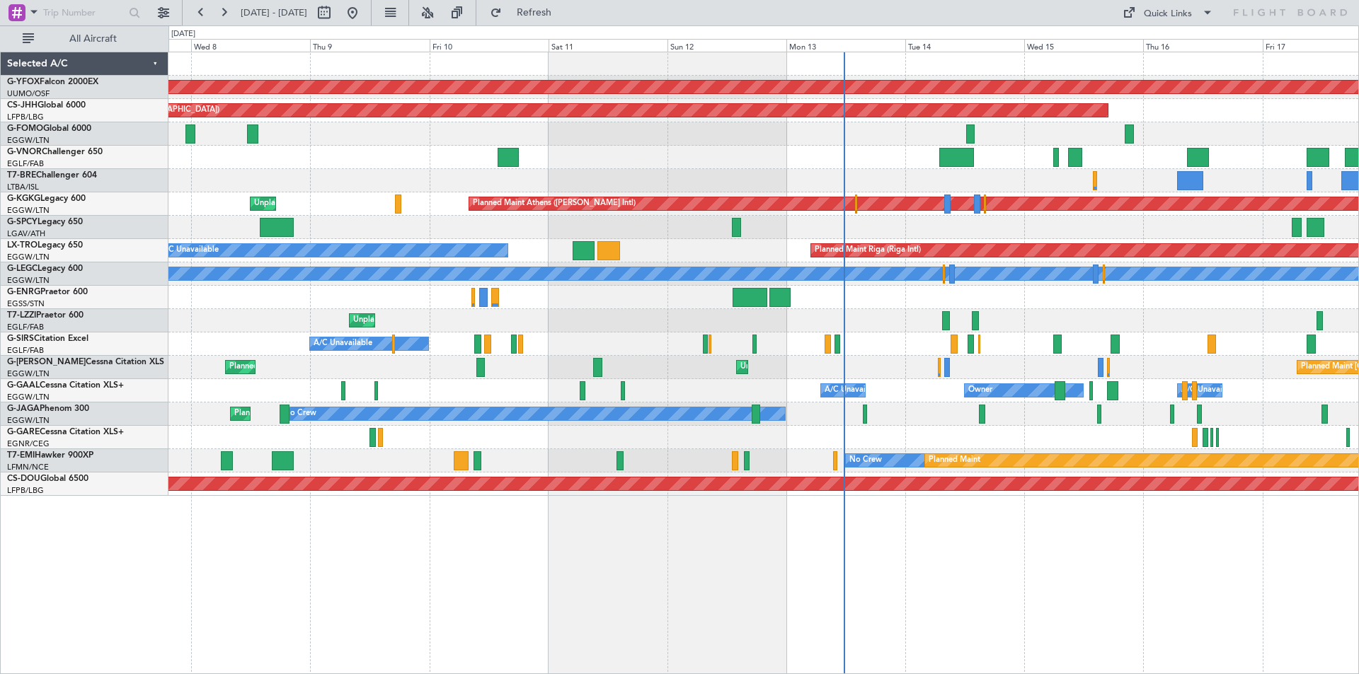
click at [764, 158] on div "AOG Maint Ostafyevo Planned Maint [GEOGRAPHIC_DATA] ([GEOGRAPHIC_DATA]) Planned…" at bounding box center [763, 274] width 1190 height 444
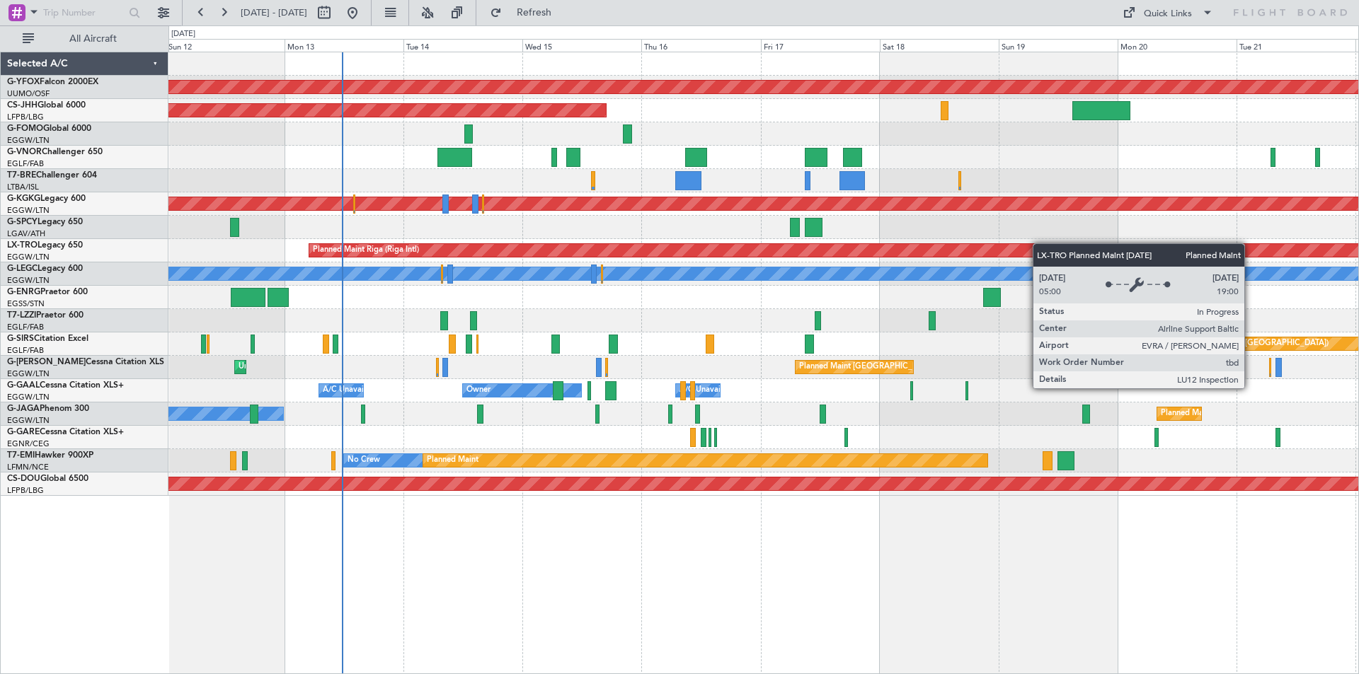
click at [614, 252] on div "AOG Maint Ostafyevo Planned Maint [GEOGRAPHIC_DATA] ([GEOGRAPHIC_DATA]) Planned…" at bounding box center [763, 274] width 1190 height 444
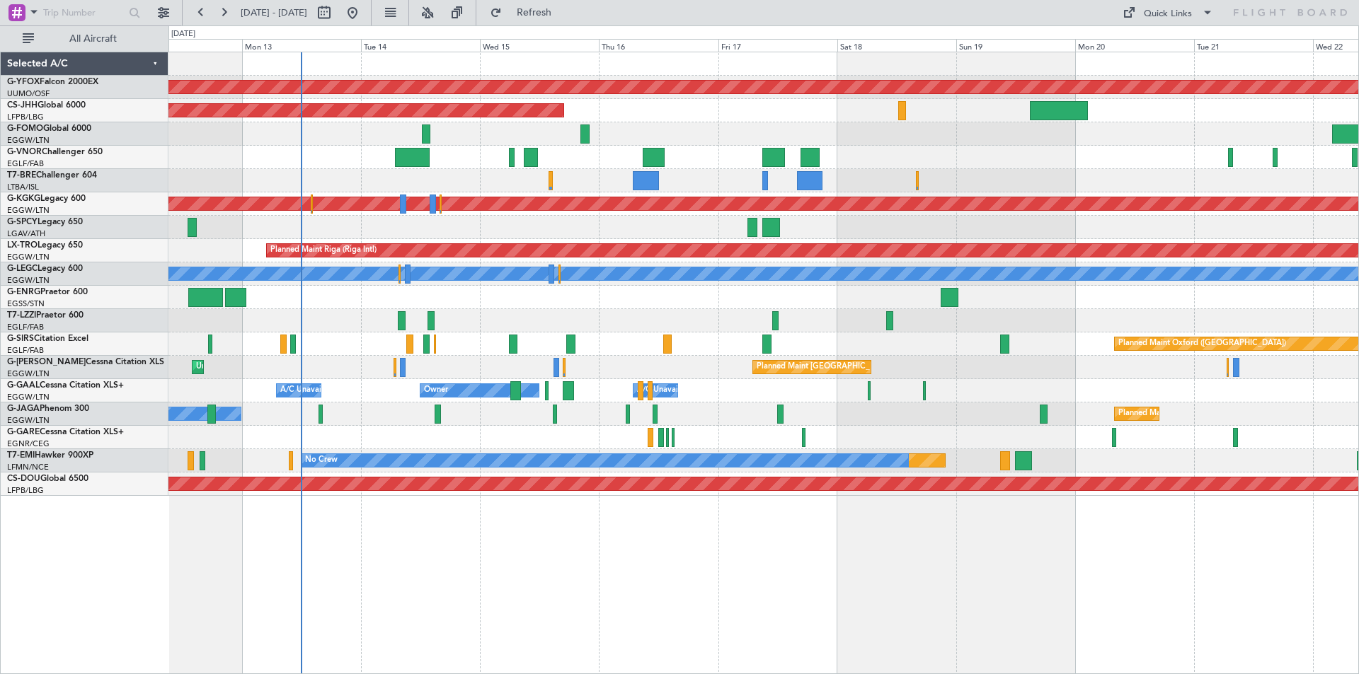
click at [319, 239] on div "AOG Maint Ostafyevo Planned Maint [GEOGRAPHIC_DATA] ([GEOGRAPHIC_DATA]) Planned…" at bounding box center [763, 274] width 1190 height 444
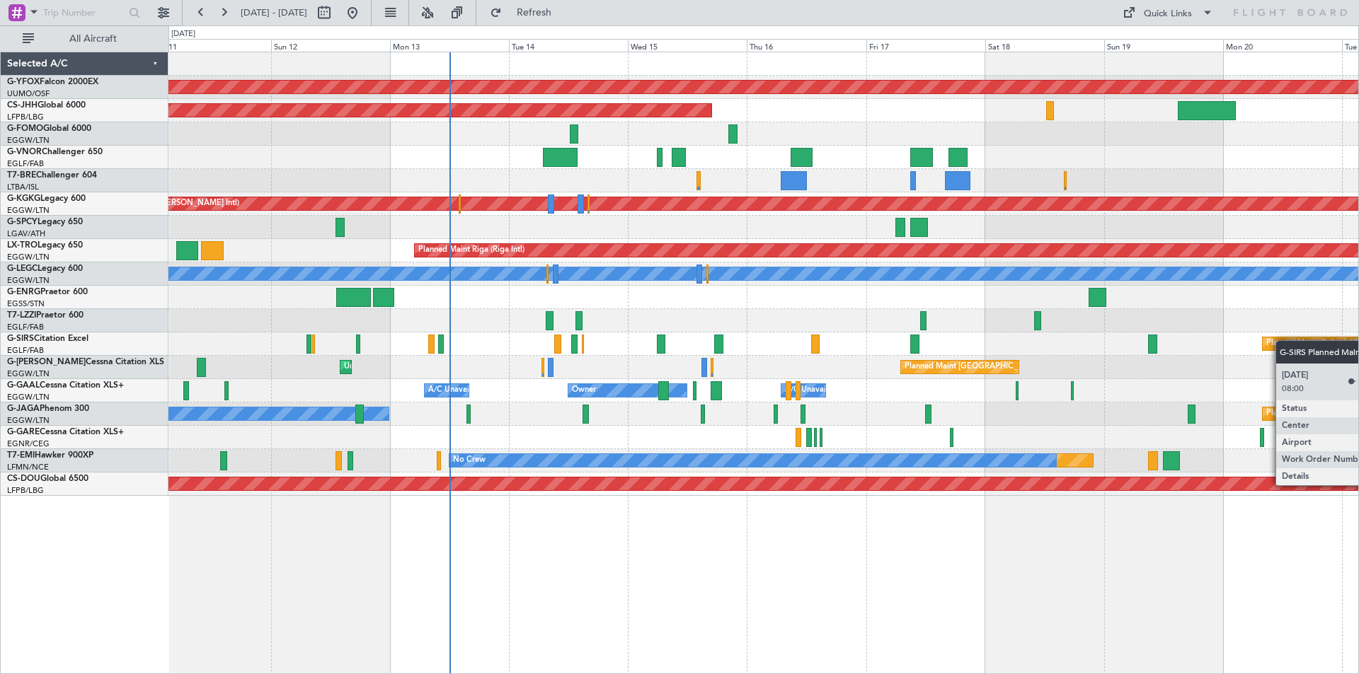
click at [1358, 344] on html "[DATE] - [DATE] Refresh Quick Links All Aircraft AOG Maint Ostafyevo Planned Ma…" at bounding box center [679, 337] width 1359 height 674
